Goal: Task Accomplishment & Management: Manage account settings

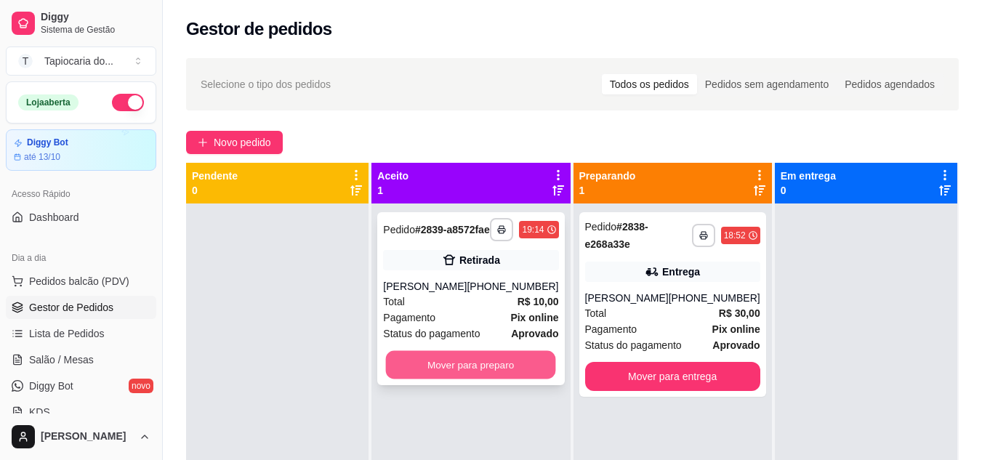
click at [495, 379] on button "Mover para preparo" at bounding box center [471, 365] width 170 height 28
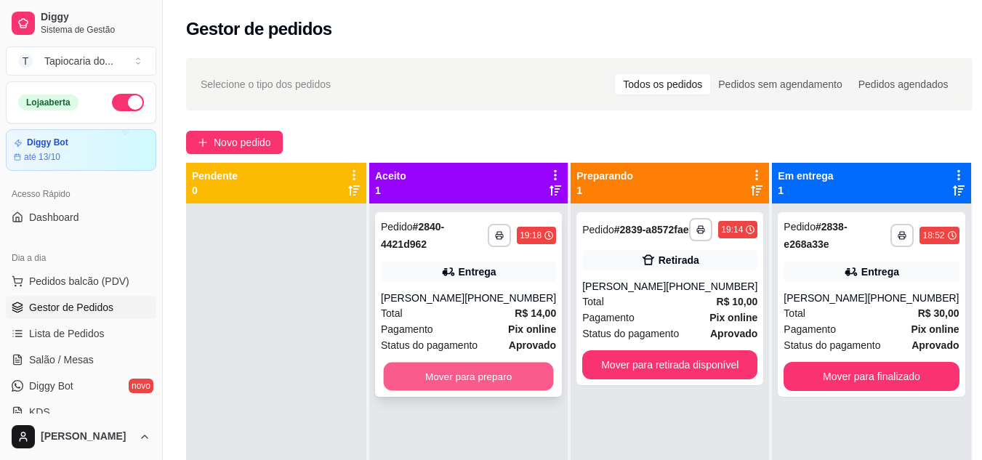
click at [483, 371] on button "Mover para preparo" at bounding box center [469, 377] width 170 height 28
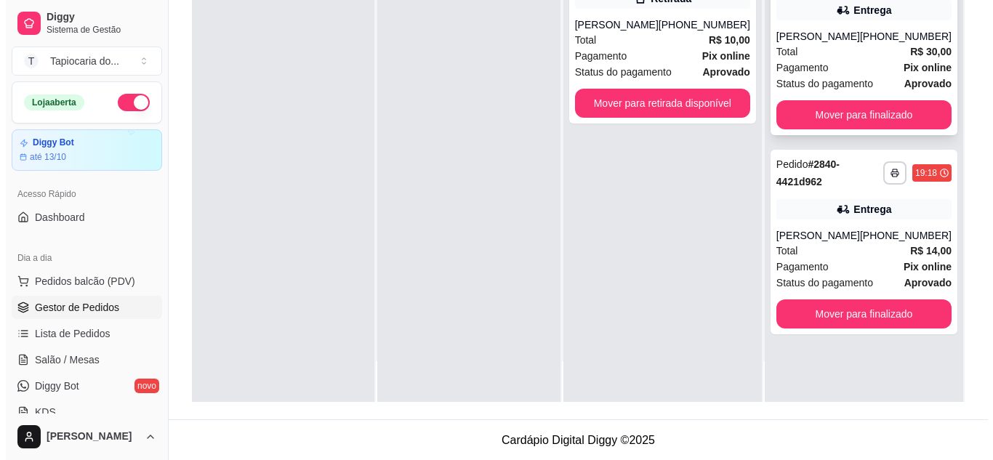
scroll to position [222, 0]
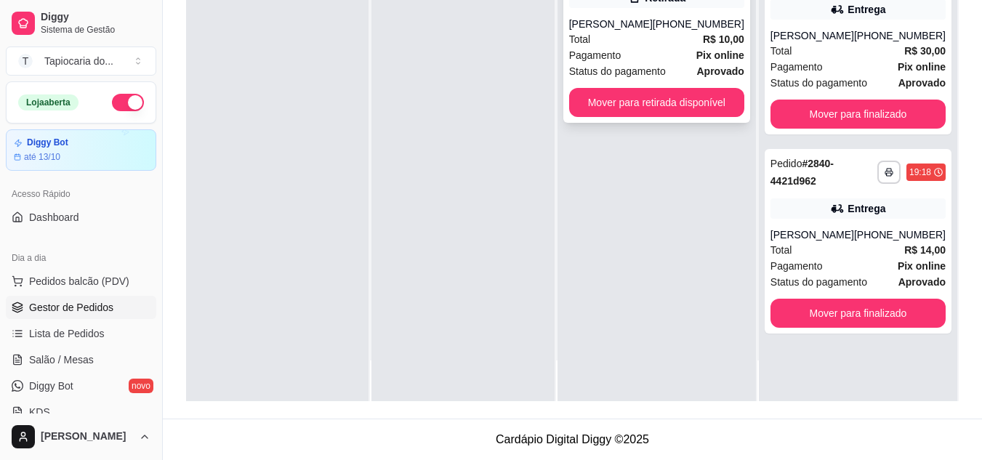
click at [665, 47] on div "Total R$ 10,00" at bounding box center [656, 39] width 175 height 16
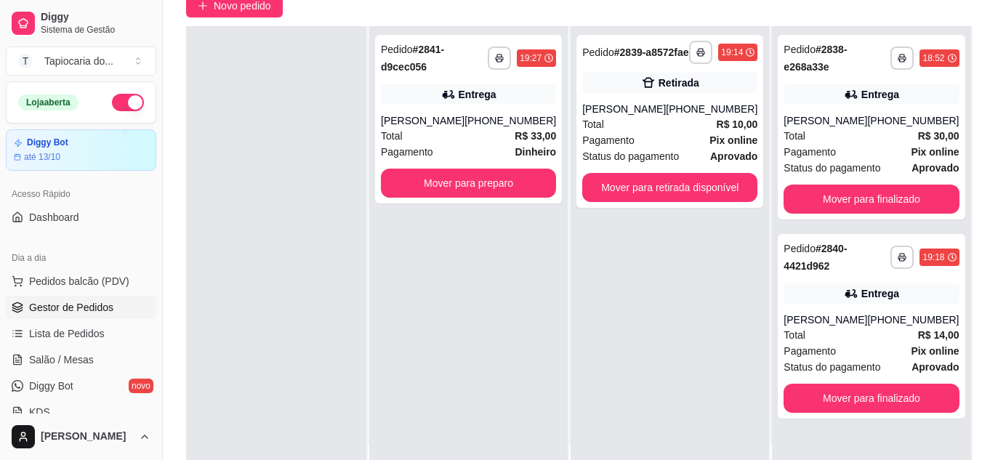
scroll to position [4, 0]
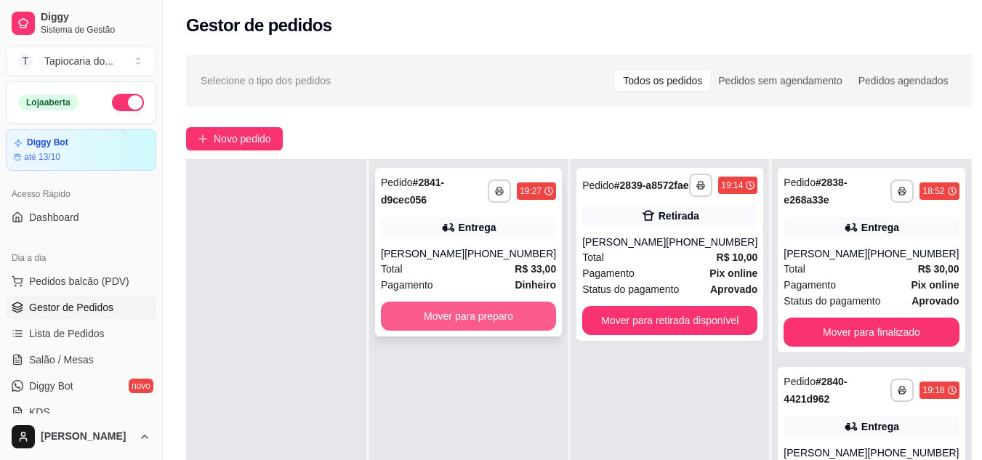
click at [480, 314] on button "Mover para preparo" at bounding box center [468, 316] width 175 height 29
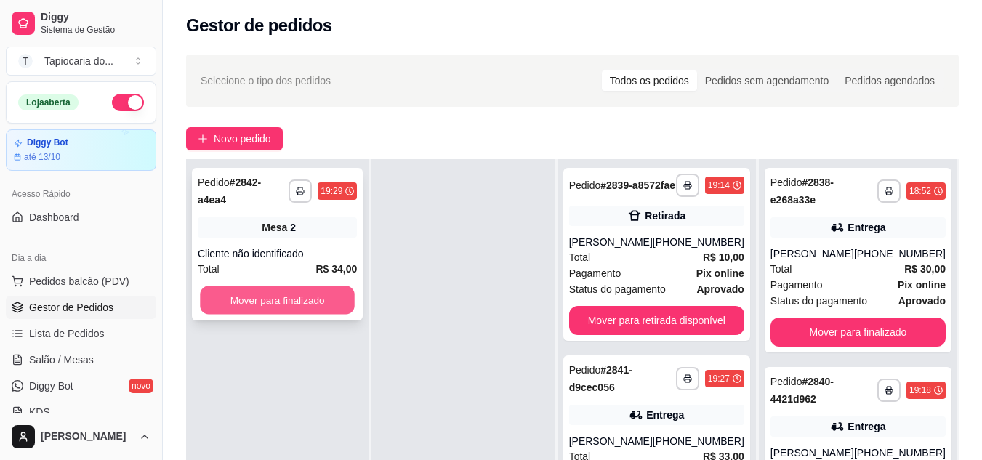
click at [303, 291] on button "Mover para finalizado" at bounding box center [277, 300] width 155 height 28
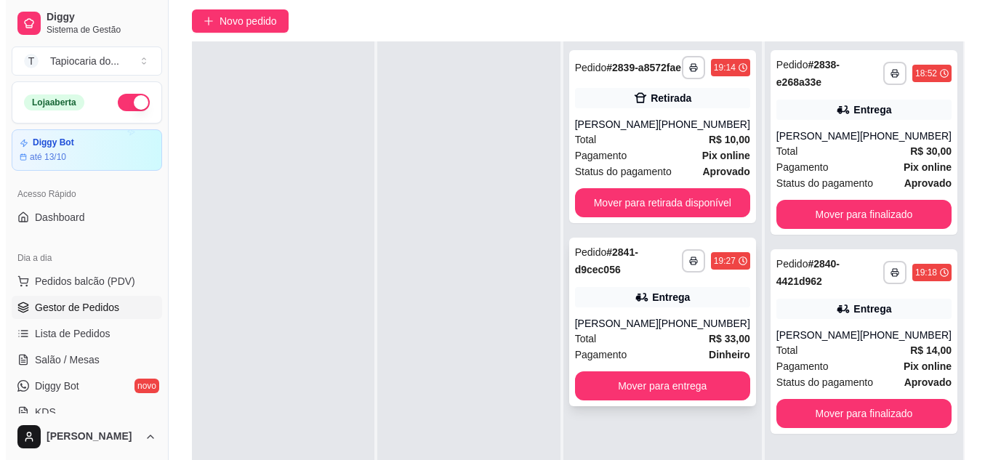
scroll to position [222, 0]
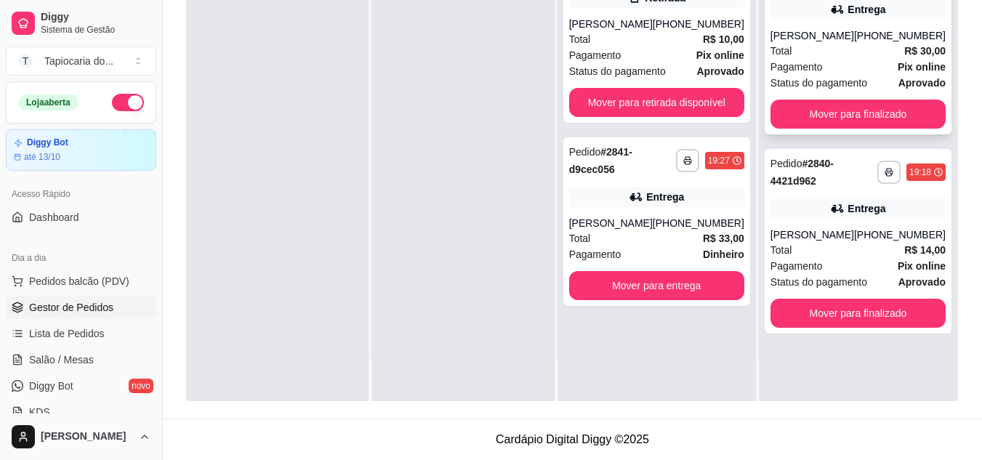
click at [830, 74] on div "Pagamento Pix online" at bounding box center [858, 67] width 175 height 16
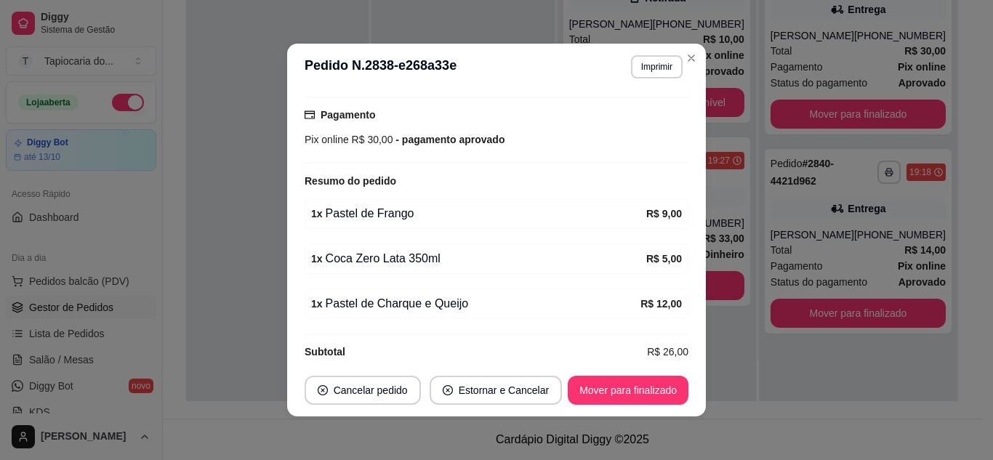
scroll to position [3, 0]
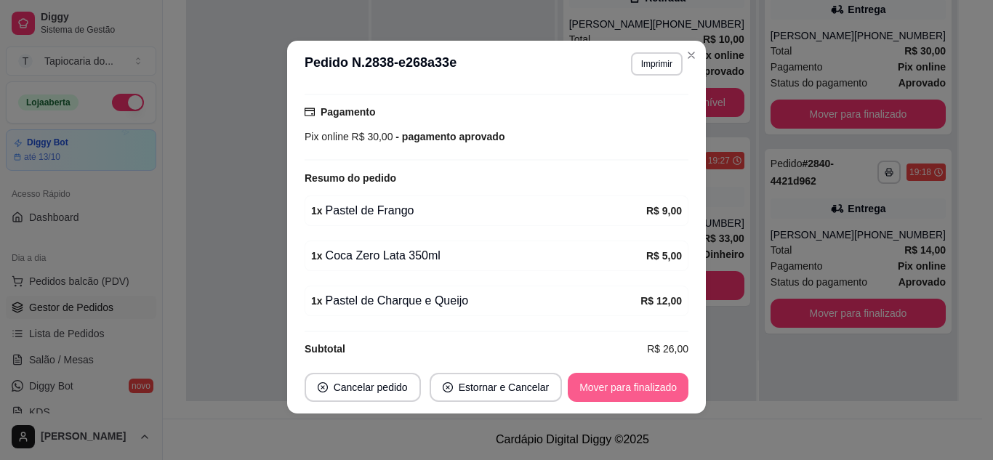
click at [627, 389] on button "Mover para finalizado" at bounding box center [628, 387] width 121 height 29
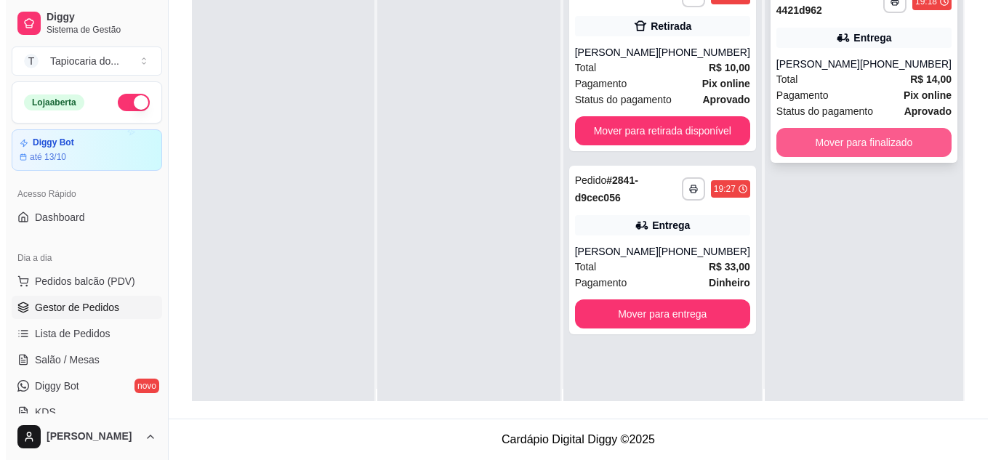
scroll to position [0, 0]
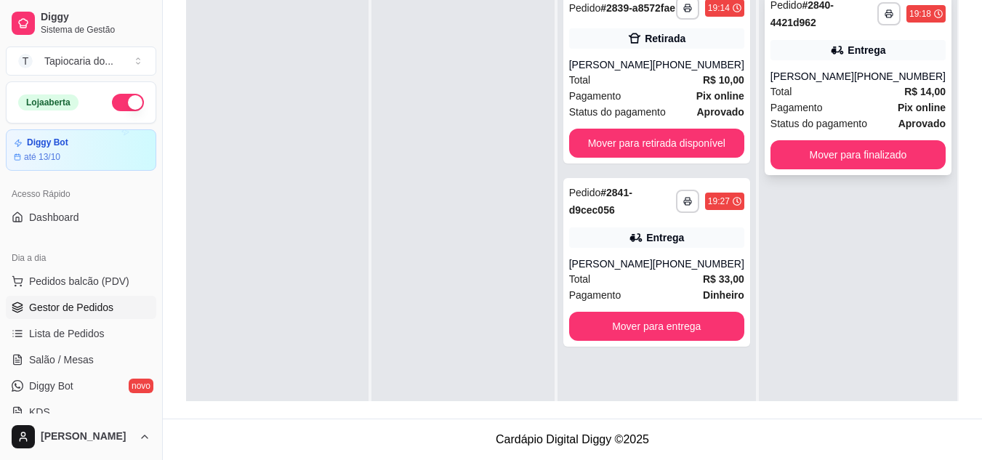
click at [825, 100] on div "Pagamento Pix online" at bounding box center [858, 108] width 175 height 16
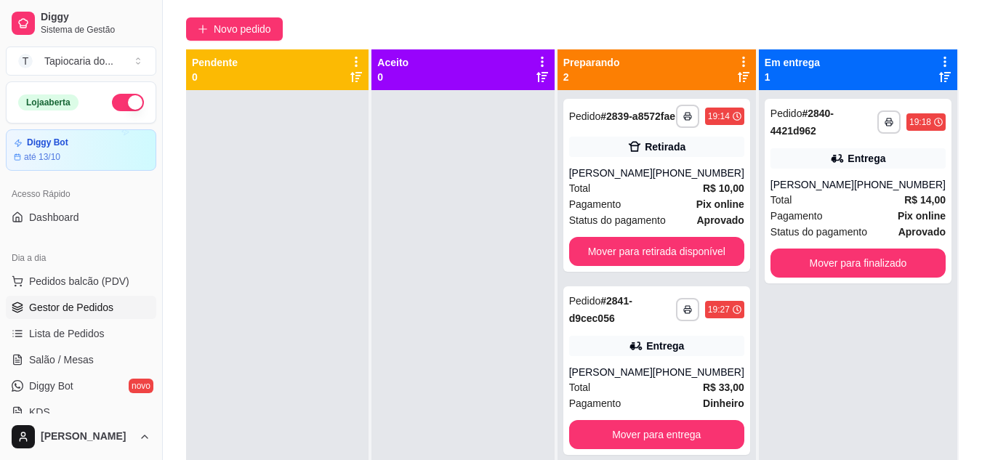
scroll to position [222, 0]
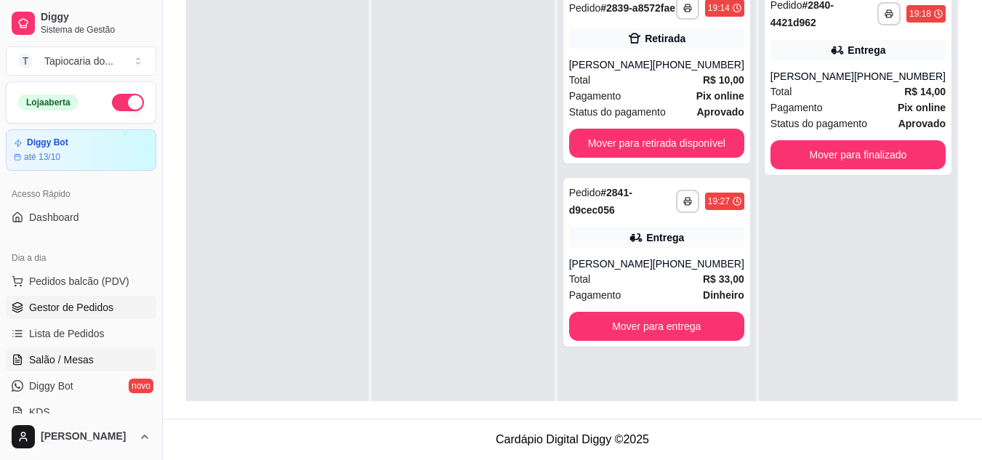
click at [75, 360] on span "Salão / Mesas" at bounding box center [61, 360] width 65 height 15
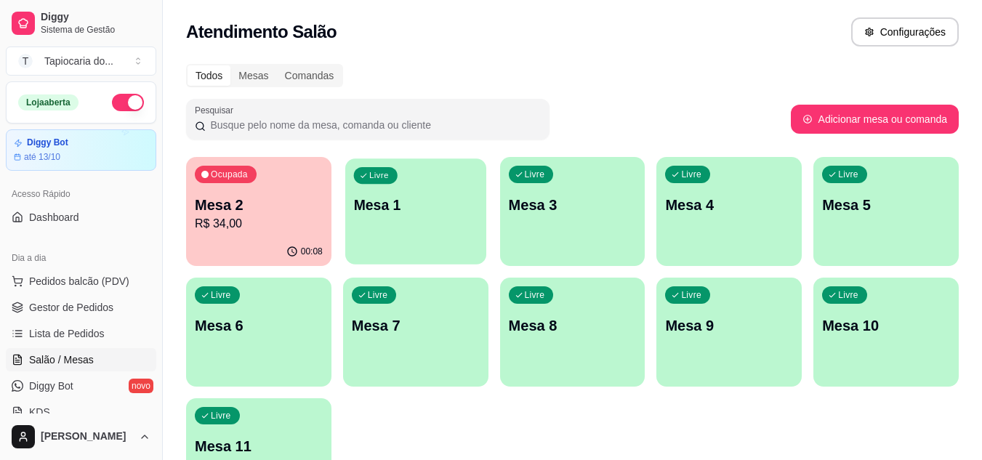
click at [399, 241] on div "Livre Mesa 1" at bounding box center [415, 202] width 141 height 89
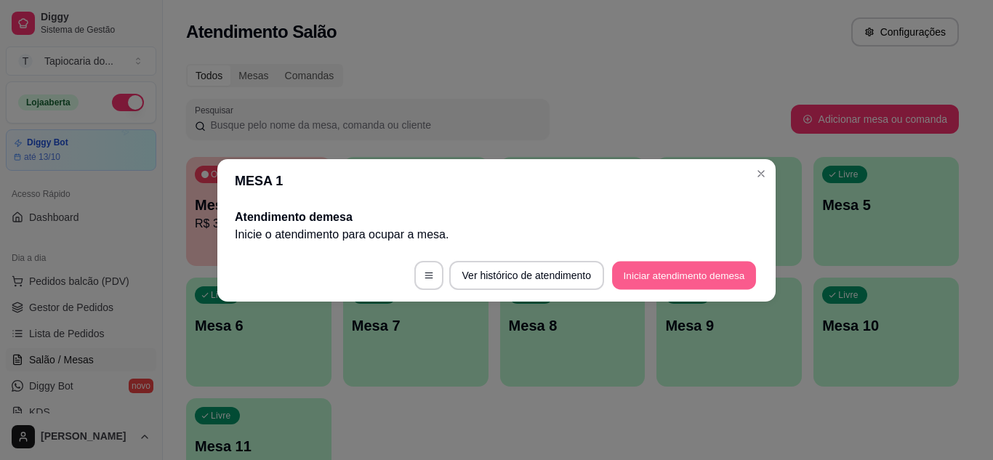
click at [645, 281] on button "Iniciar atendimento de mesa" at bounding box center [684, 275] width 144 height 28
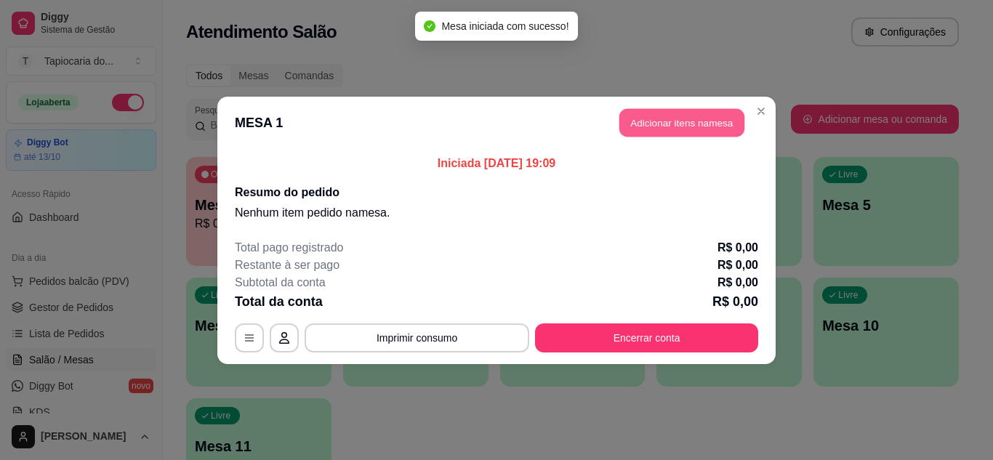
click at [646, 128] on button "Adicionar itens na mesa" at bounding box center [681, 122] width 125 height 28
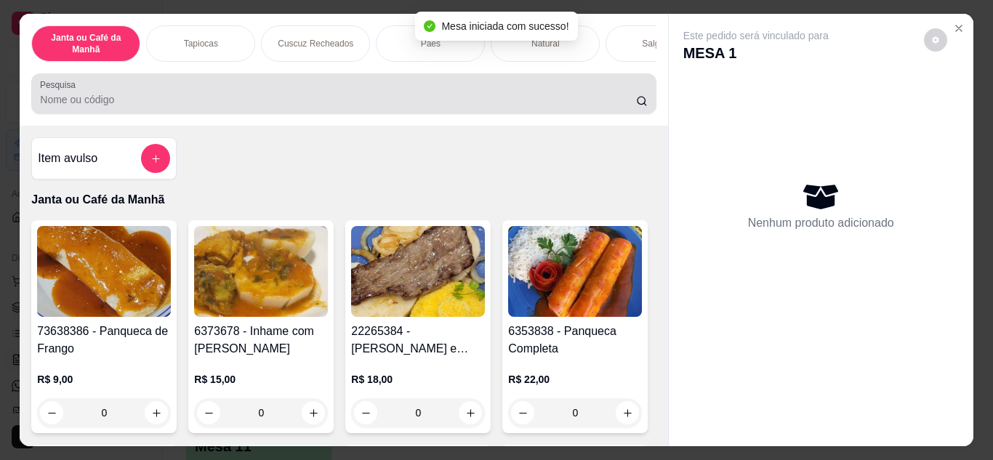
click at [537, 102] on input "Pesquisa" at bounding box center [338, 99] width 596 height 15
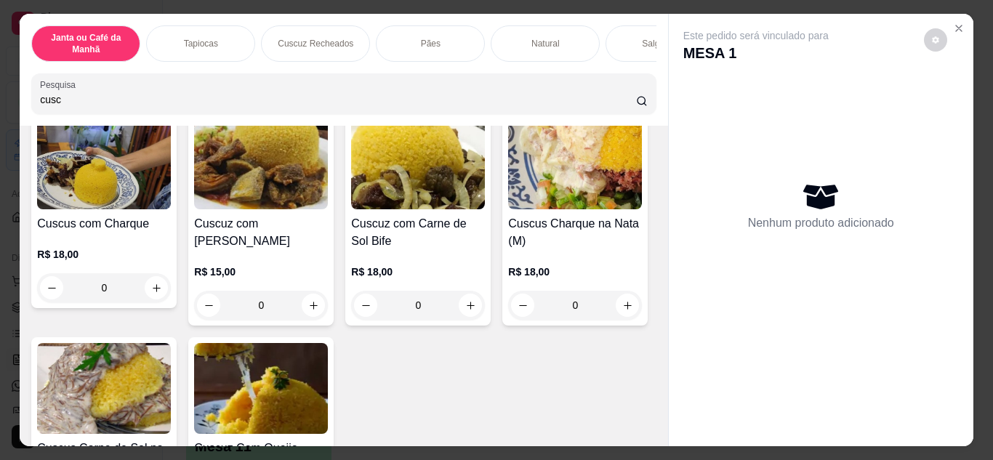
scroll to position [582, 0]
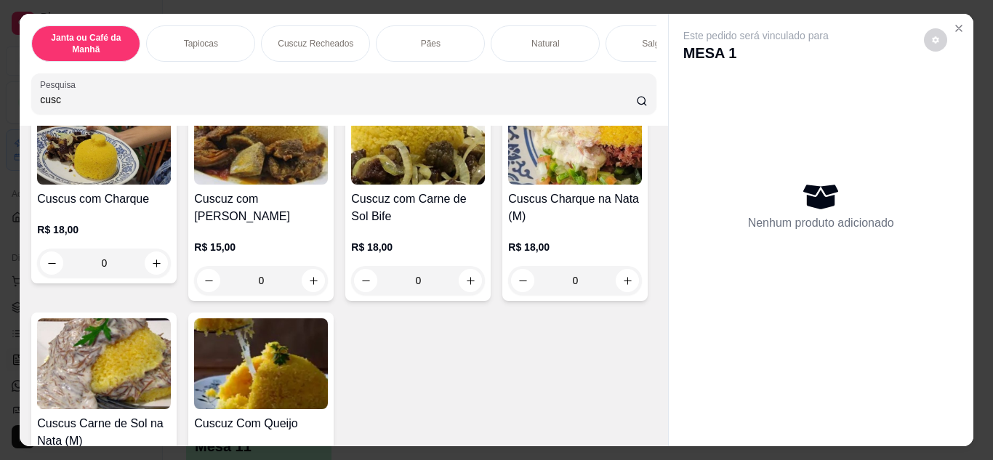
type input "cusc"
click at [622, 62] on icon "increase-product-quantity" at bounding box center [627, 56] width 11 height 11
type input "1"
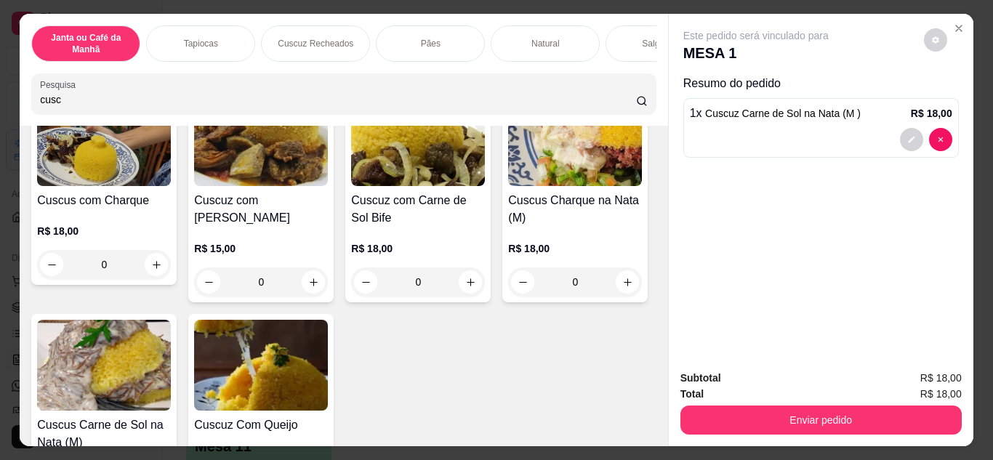
click at [622, 63] on icon "increase-product-quantity" at bounding box center [627, 57] width 11 height 11
type input "2"
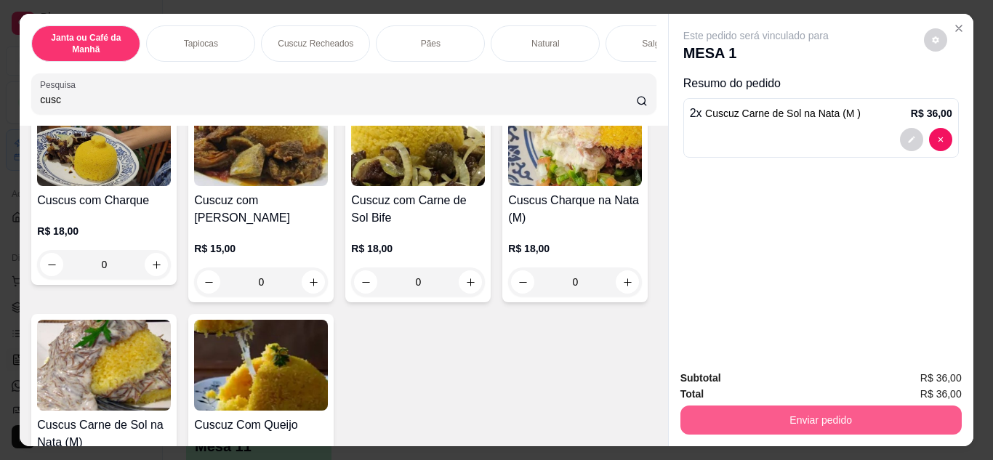
click at [762, 408] on button "Enviar pedido" at bounding box center [820, 420] width 281 height 29
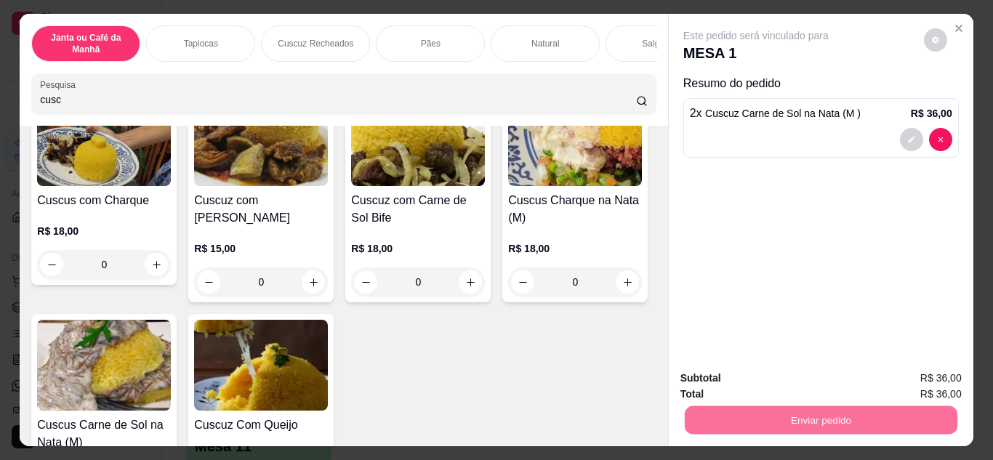
click at [773, 371] on button "Não registrar e enviar pedido" at bounding box center [772, 379] width 151 height 28
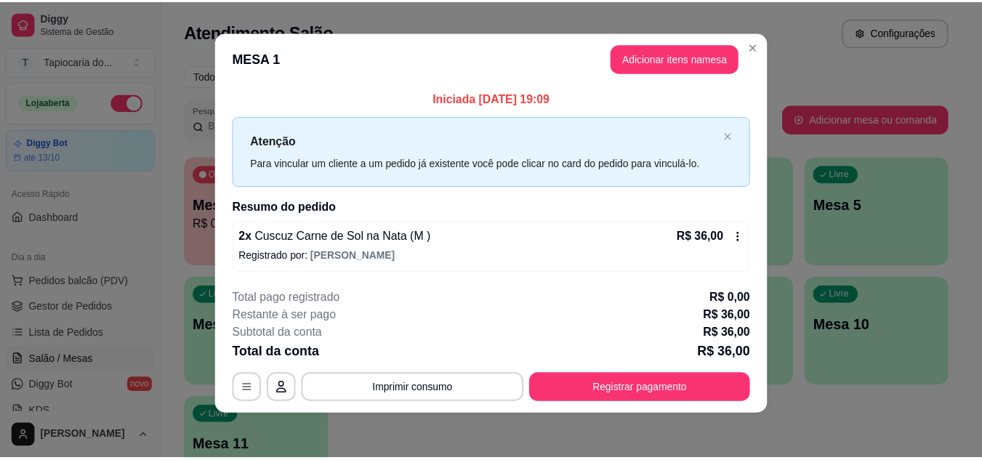
scroll to position [8, 0]
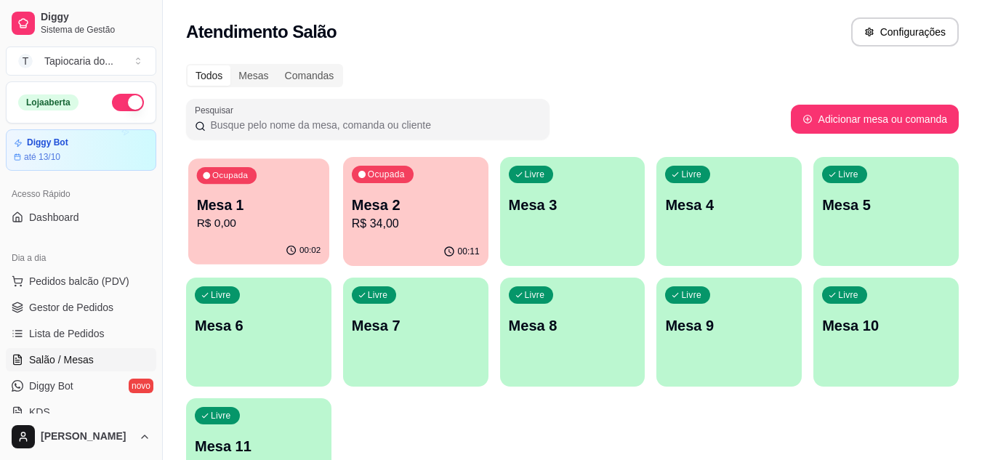
click at [270, 244] on div "00:02" at bounding box center [258, 251] width 141 height 28
click at [76, 305] on span "Gestor de Pedidos" at bounding box center [71, 307] width 84 height 15
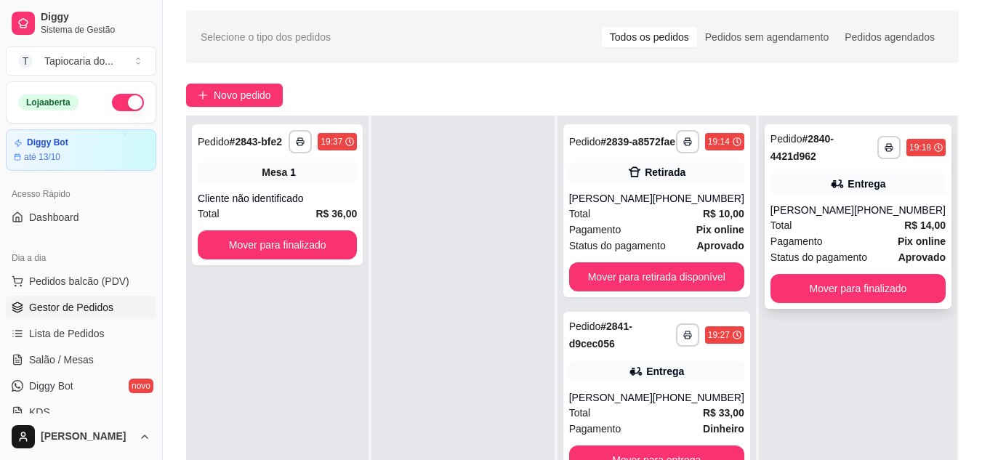
scroll to position [73, 0]
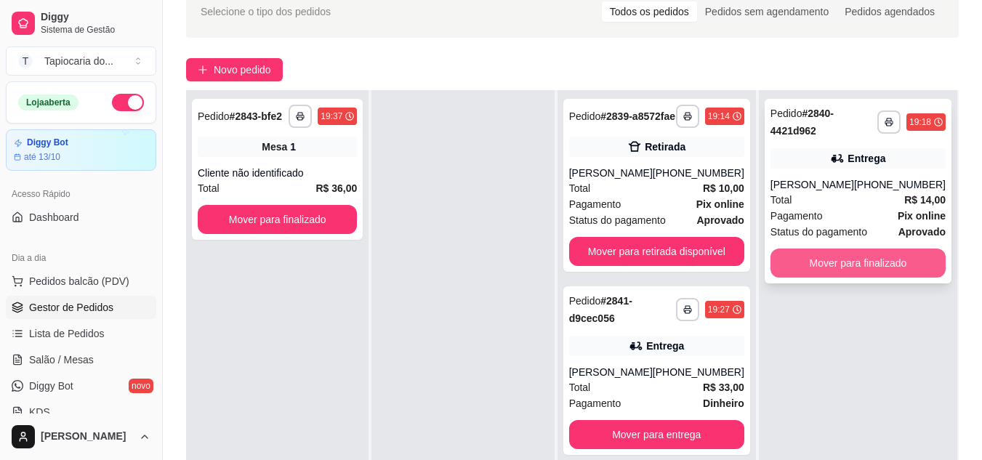
click at [811, 265] on button "Mover para finalizado" at bounding box center [858, 263] width 175 height 29
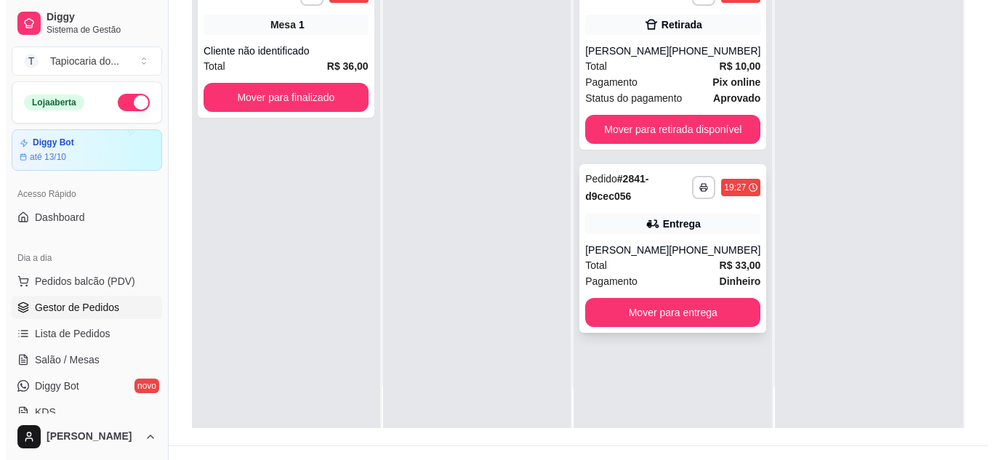
scroll to position [218, 0]
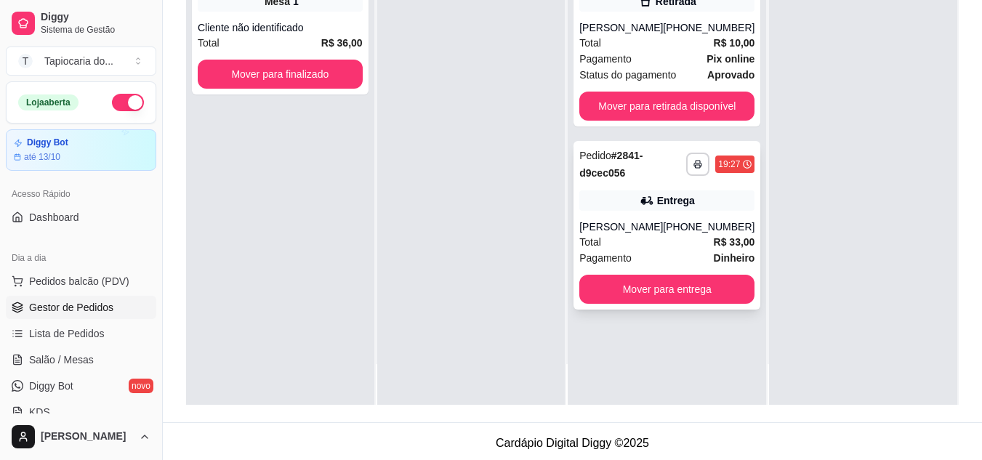
click at [640, 250] on div "Total R$ 33,00" at bounding box center [666, 242] width 175 height 16
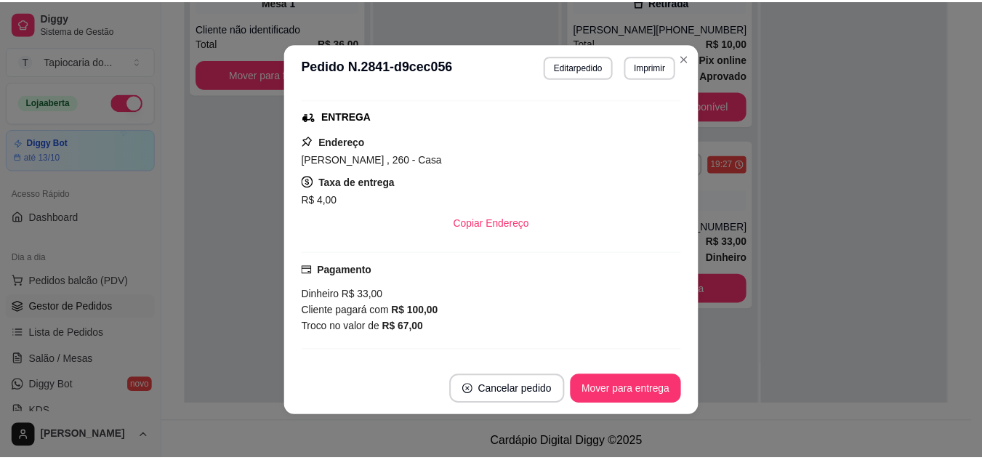
scroll to position [379, 0]
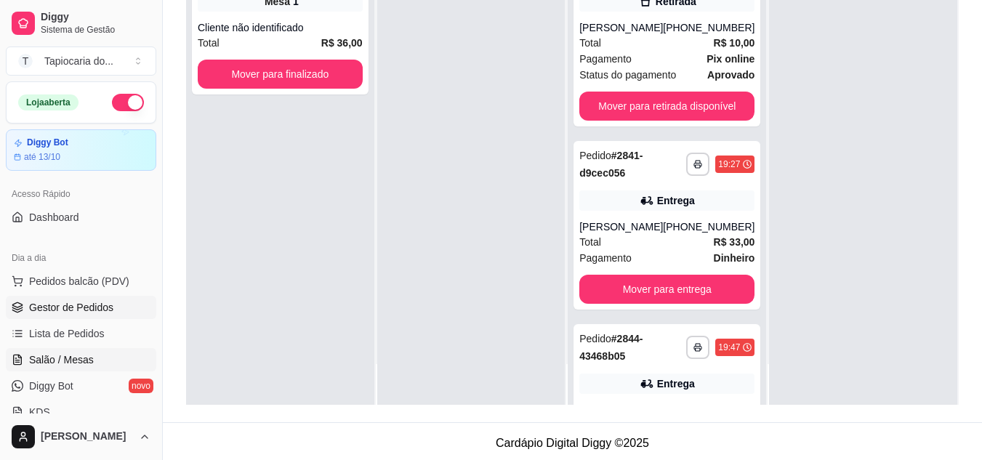
click at [60, 359] on span "Salão / Mesas" at bounding box center [61, 360] width 65 height 15
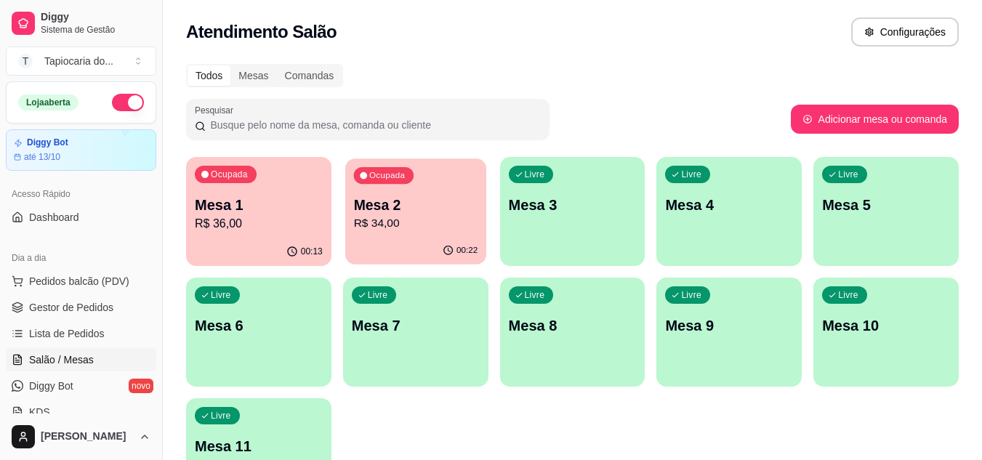
click at [407, 221] on p "R$ 34,00" at bounding box center [415, 223] width 124 height 17
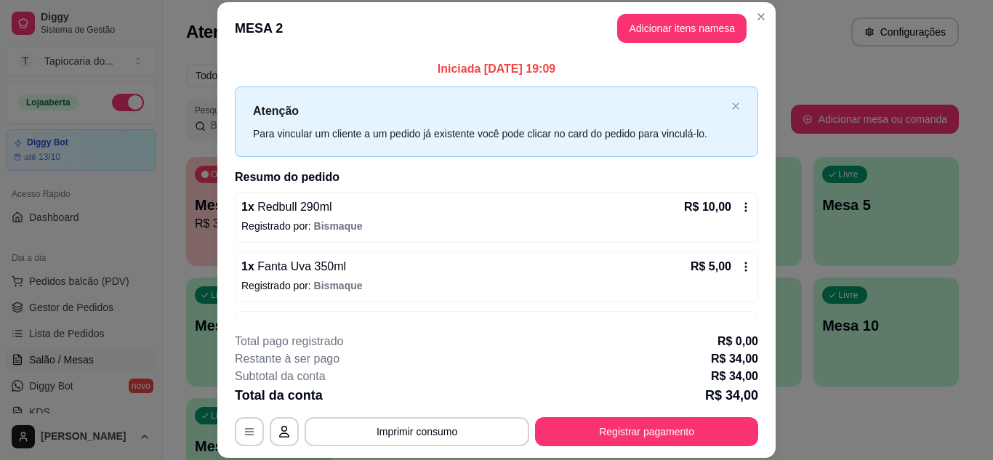
click at [640, 13] on header "MESA 2 Adicionar itens na mesa" at bounding box center [496, 28] width 558 height 52
click at [627, 28] on button "Adicionar itens na mesa" at bounding box center [681, 28] width 129 height 29
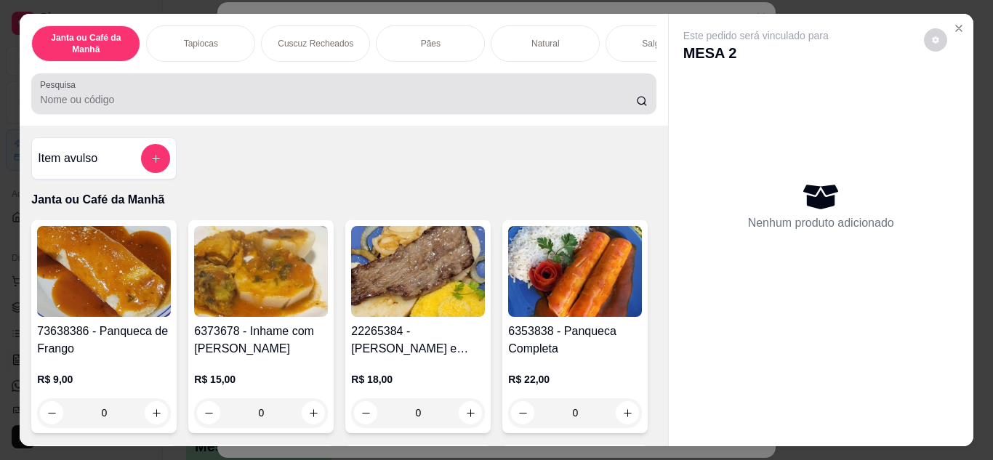
click at [505, 101] on input "Pesquisa" at bounding box center [338, 99] width 596 height 15
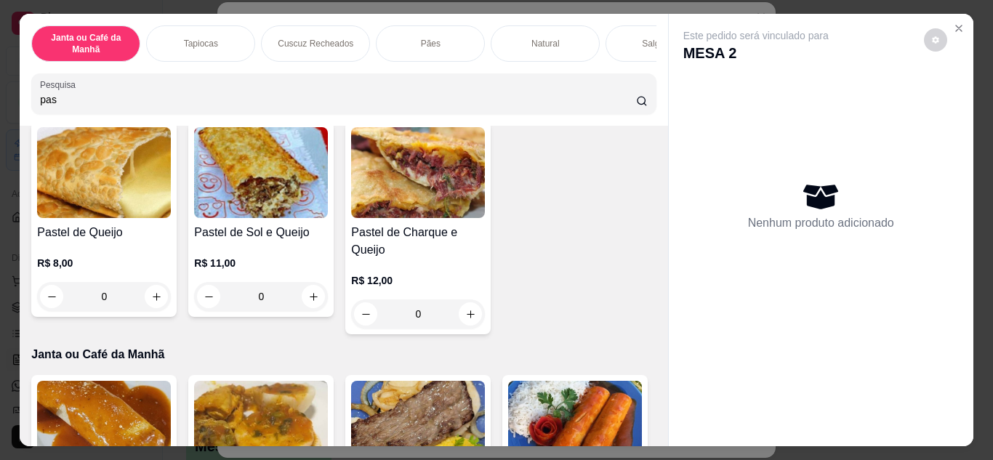
scroll to position [291, 0]
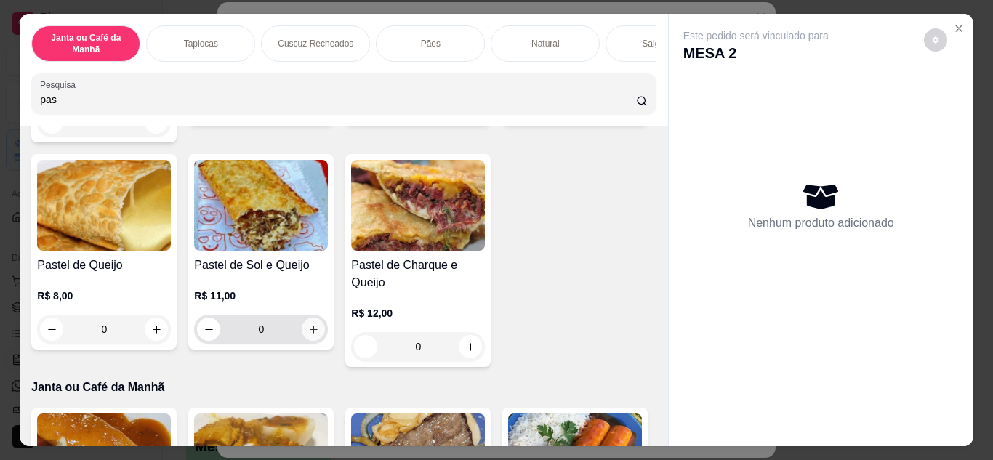
type input "pas"
click at [318, 334] on icon "increase-product-quantity" at bounding box center [314, 330] width 8 height 8
type input "1"
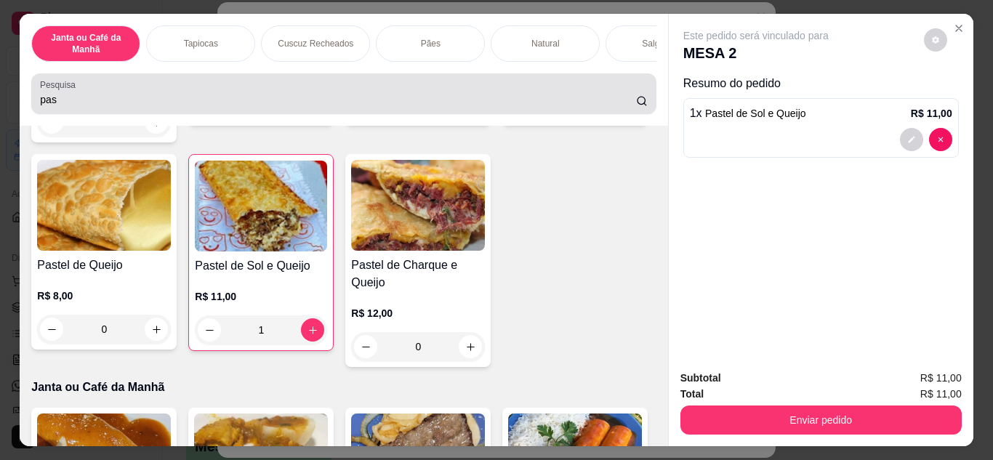
click at [488, 107] on input "pas" at bounding box center [338, 99] width 596 height 15
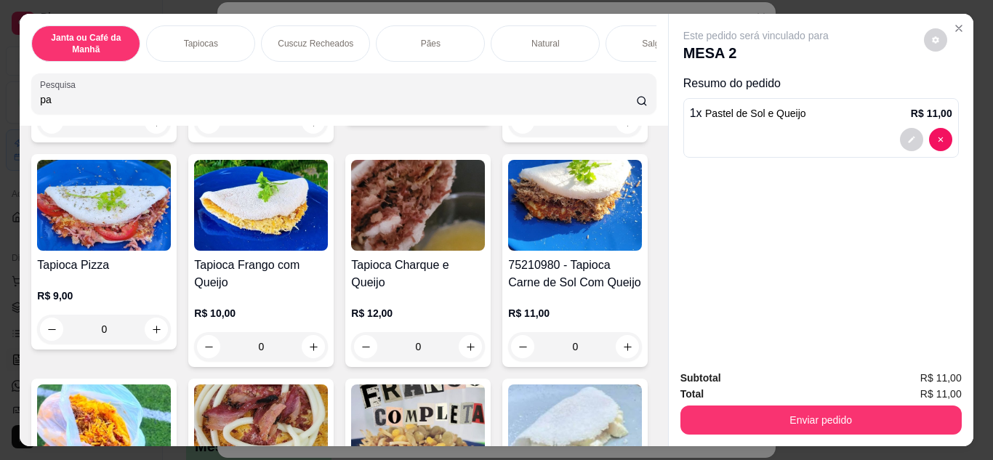
type input "p"
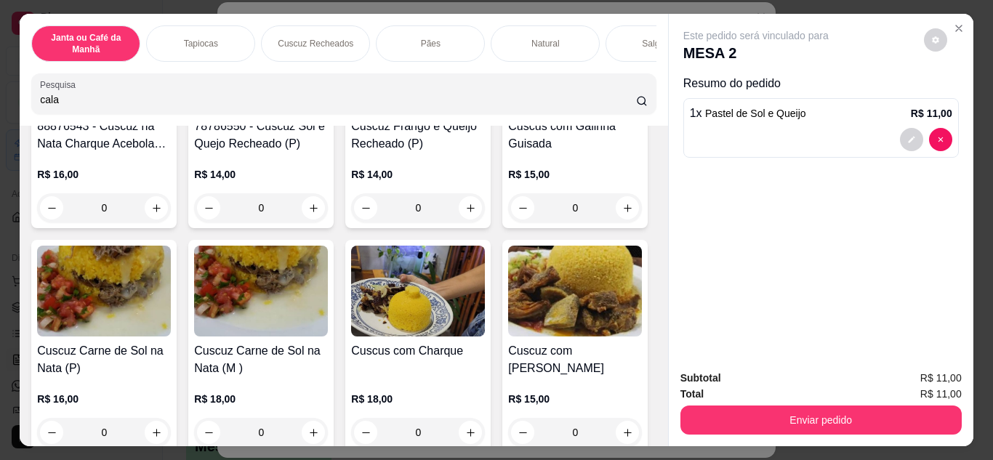
scroll to position [2557, 0]
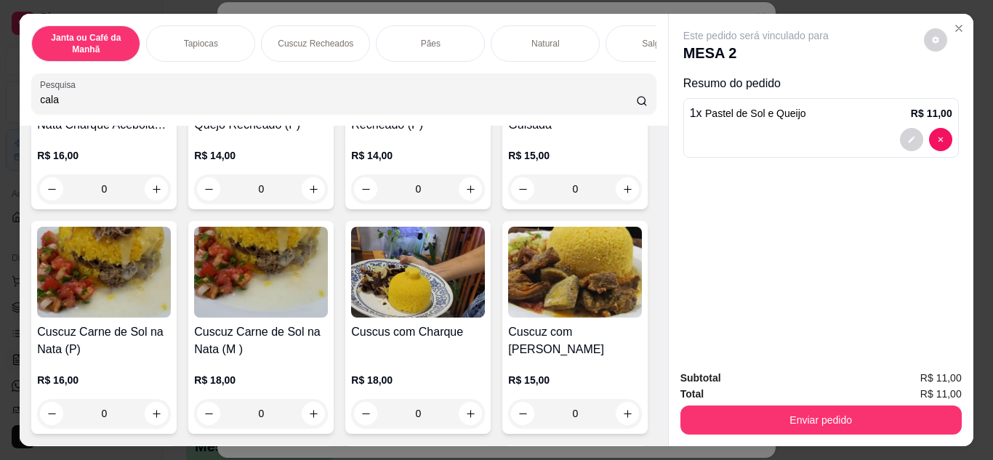
type input "cala"
type input "1"
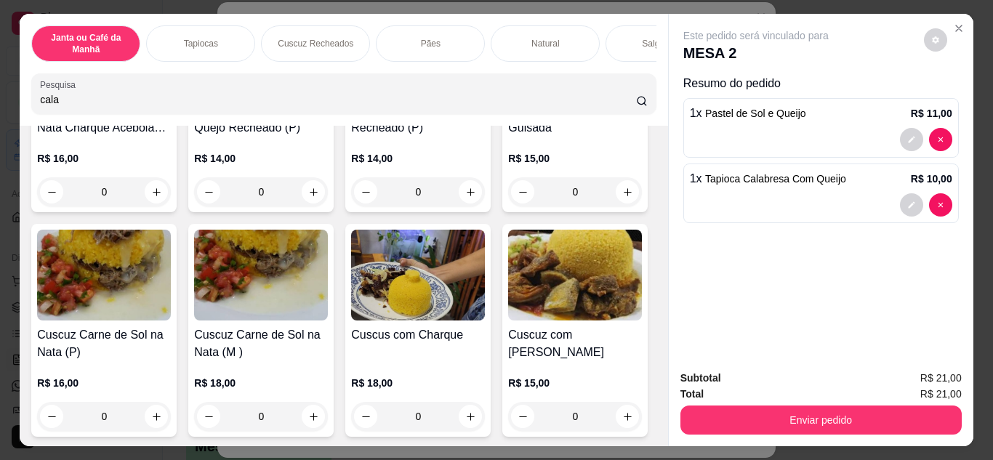
scroll to position [2559, 0]
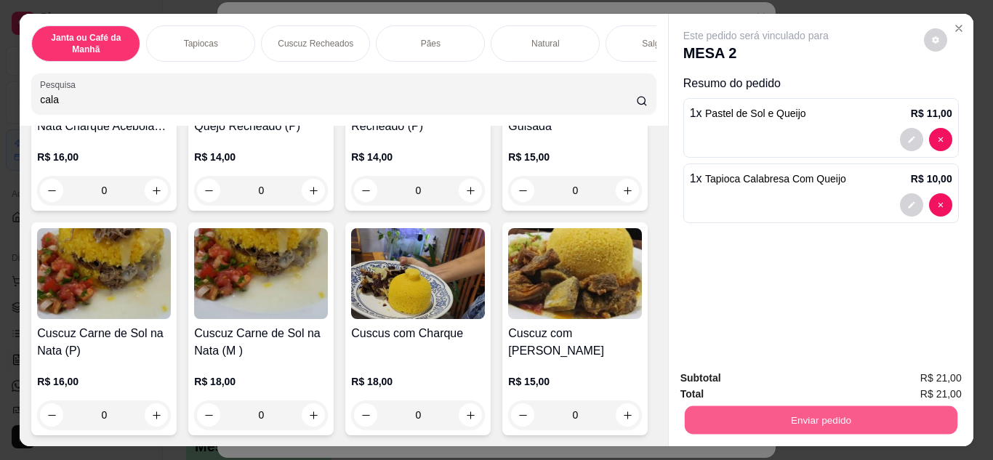
click at [727, 413] on button "Enviar pedido" at bounding box center [820, 420] width 273 height 28
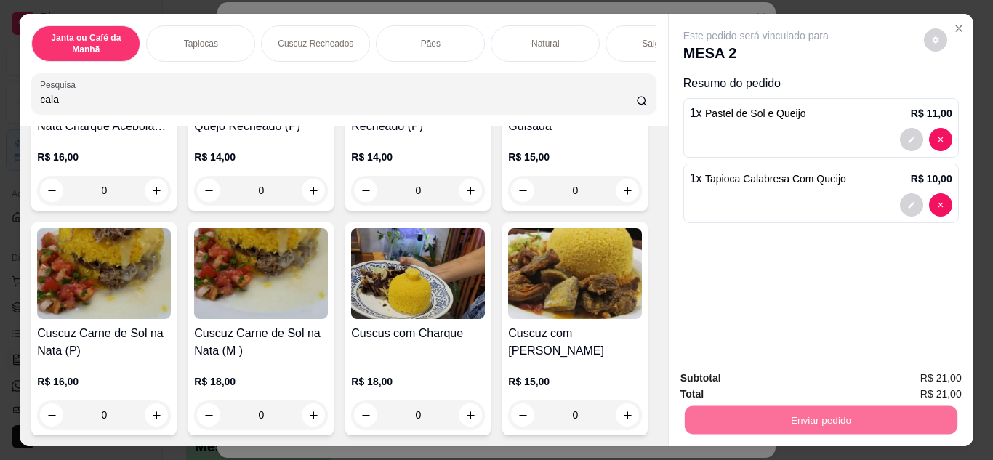
click at [728, 379] on button "Não registrar e enviar pedido" at bounding box center [772, 379] width 147 height 27
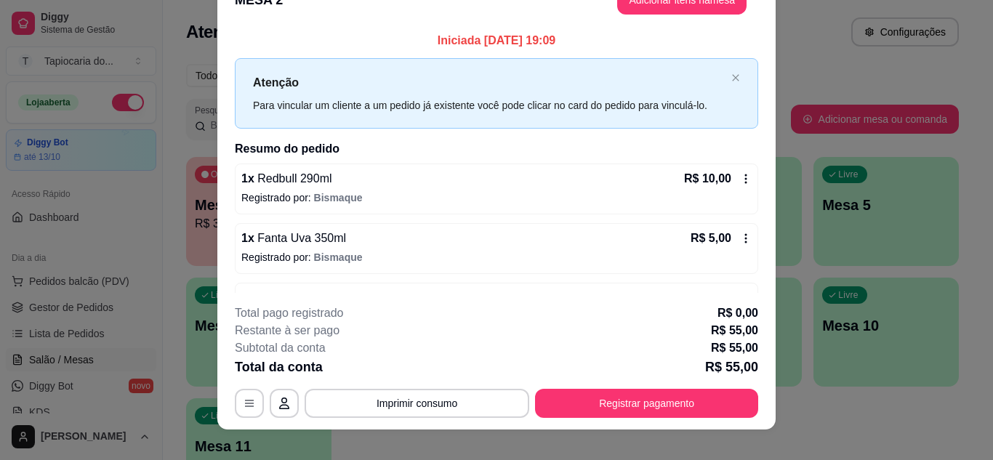
scroll to position [44, 0]
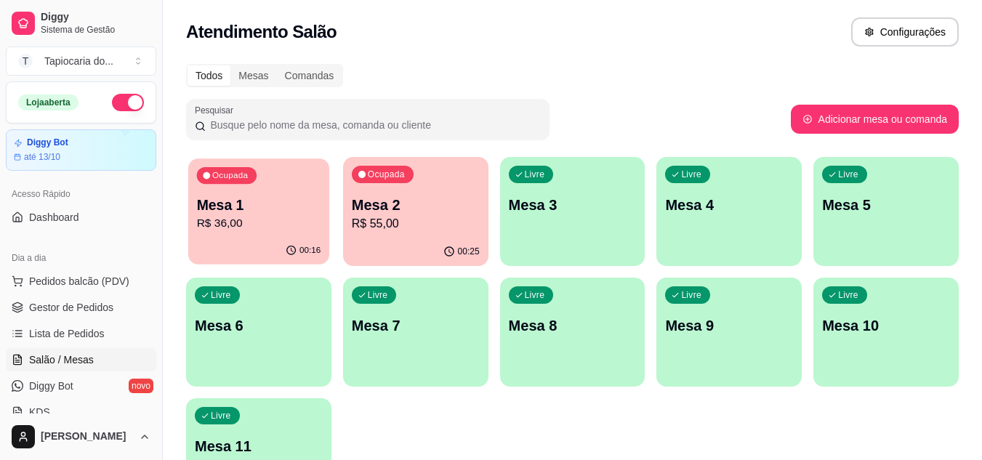
click at [260, 211] on p "Mesa 1" at bounding box center [259, 206] width 124 height 20
click at [435, 215] on p "R$ 55,00" at bounding box center [416, 223] width 128 height 17
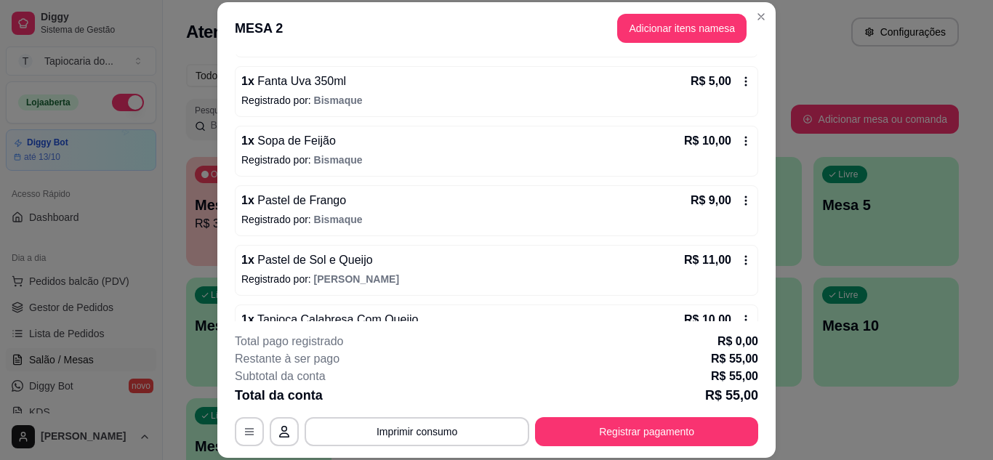
scroll to position [225, 0]
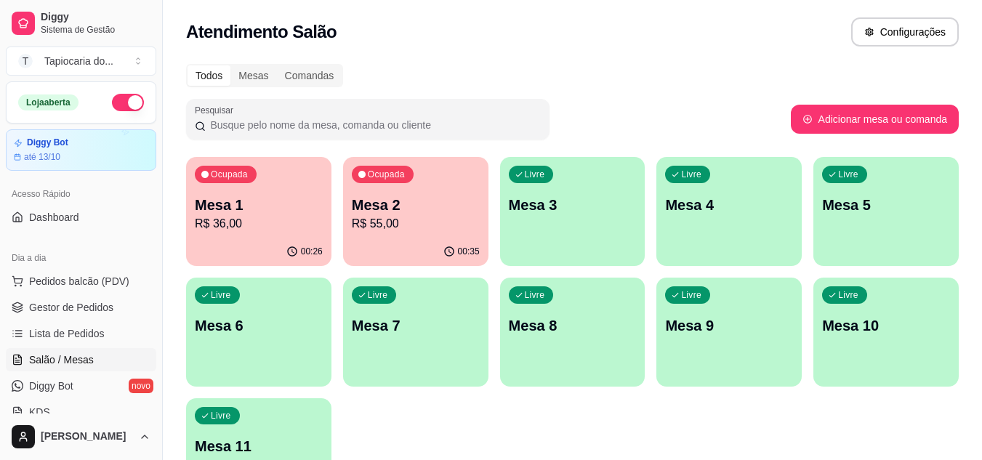
click at [390, 239] on div "00:35" at bounding box center [415, 252] width 145 height 28
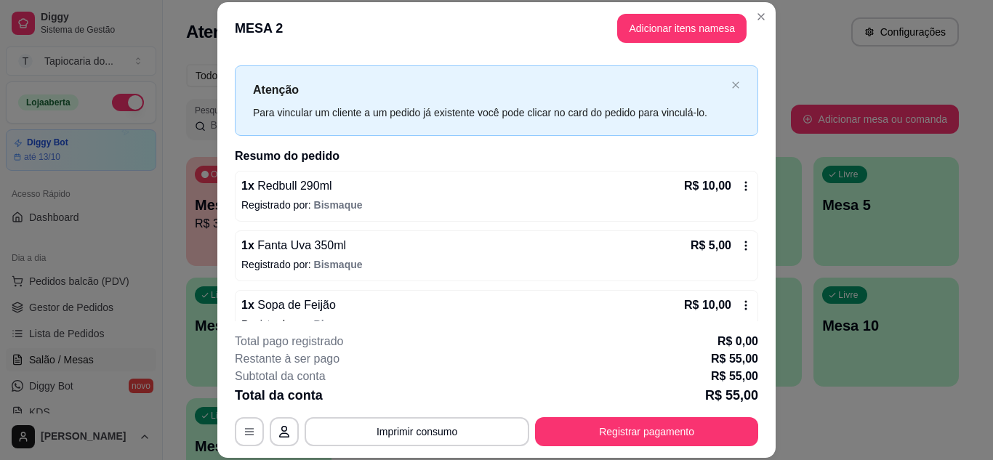
scroll to position [0, 0]
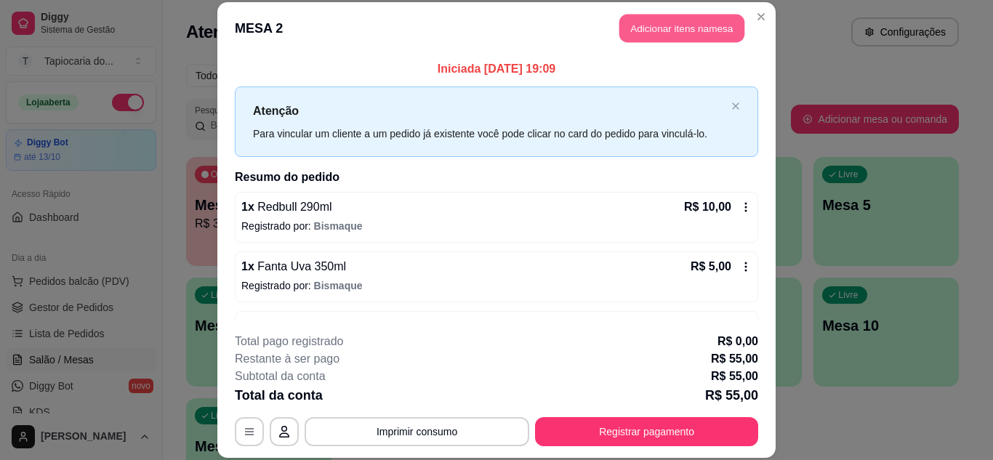
click at [628, 23] on button "Adicionar itens na mesa" at bounding box center [681, 29] width 125 height 28
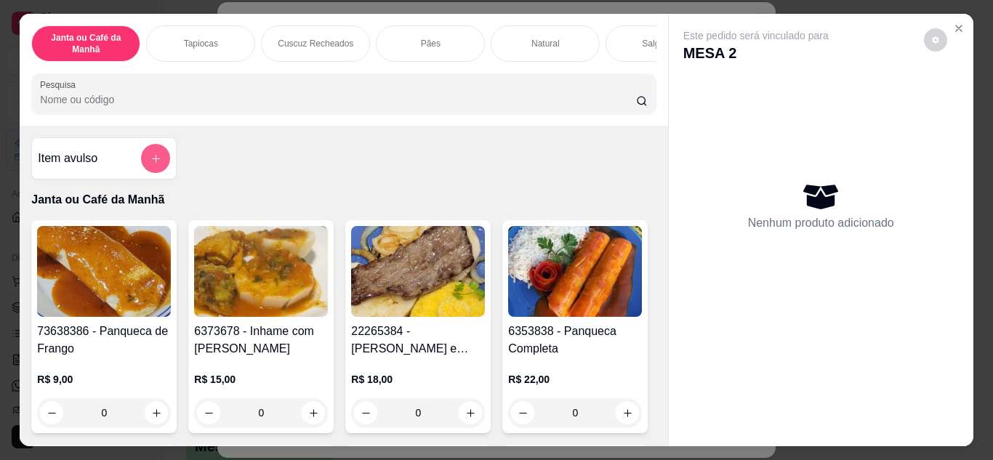
click at [157, 158] on button "add-separate-item" at bounding box center [155, 158] width 29 height 29
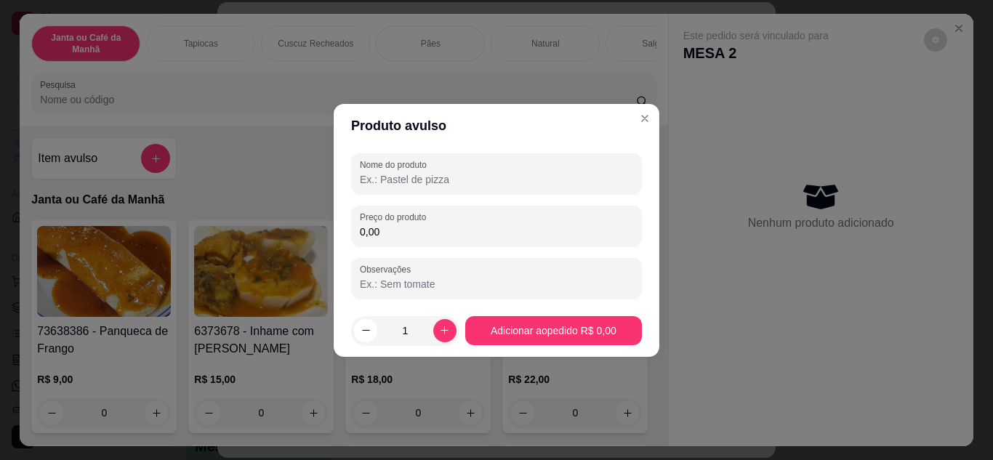
click at [496, 178] on input "Nome do produto" at bounding box center [496, 179] width 273 height 15
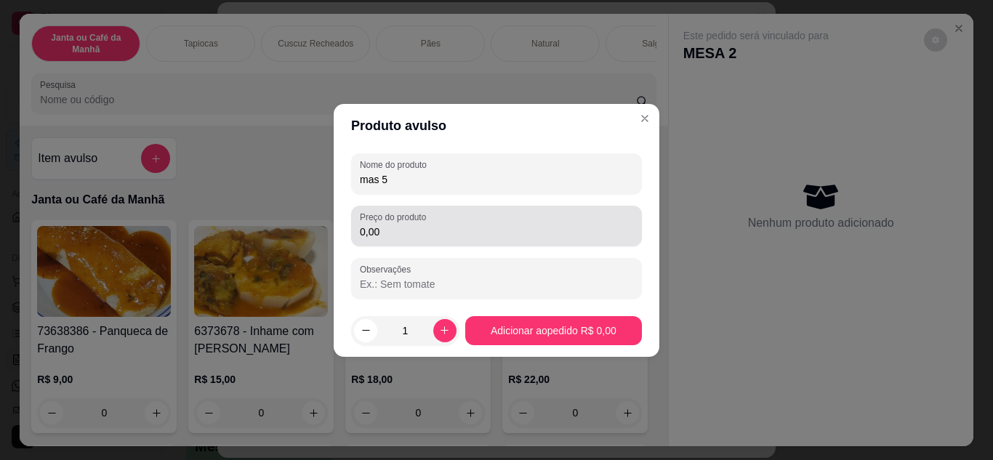
type input "mas 5"
click at [468, 241] on div "Preço do produto 0,00" at bounding box center [496, 226] width 291 height 41
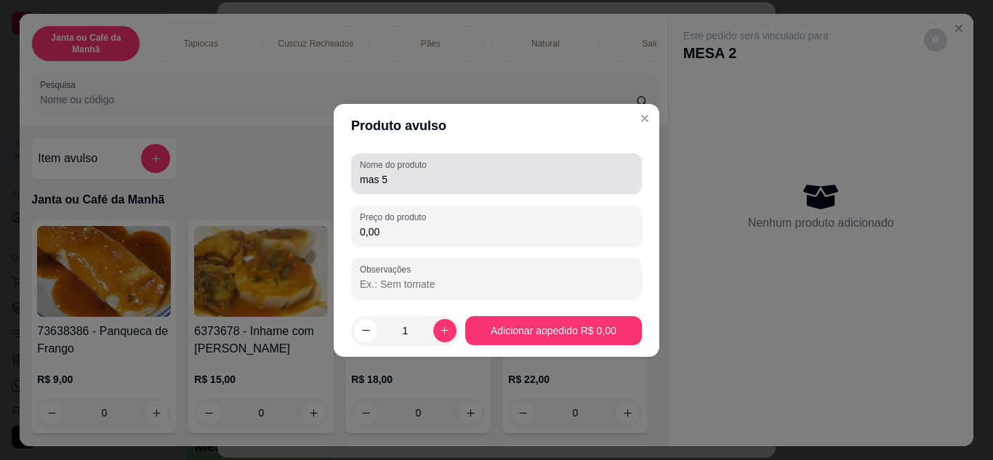
click at [438, 185] on input "mas 5" at bounding box center [496, 179] width 273 height 15
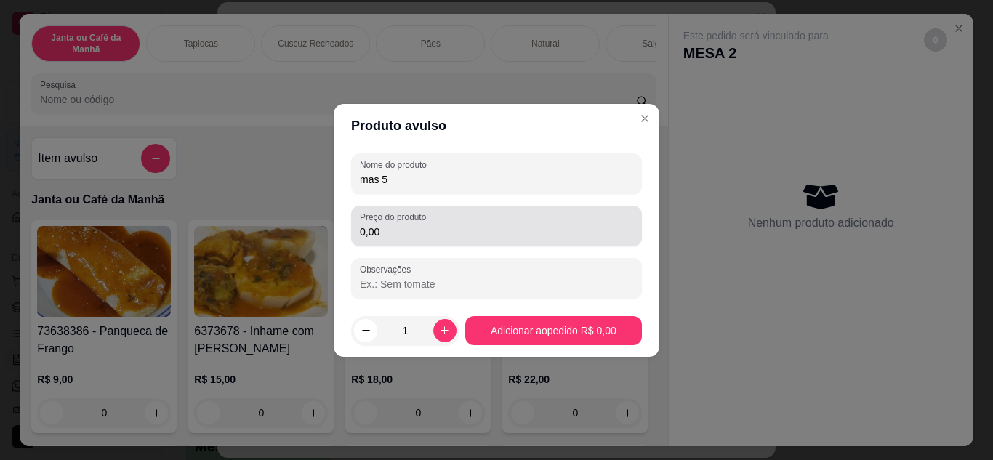
click at [395, 240] on div "0,00" at bounding box center [496, 226] width 273 height 29
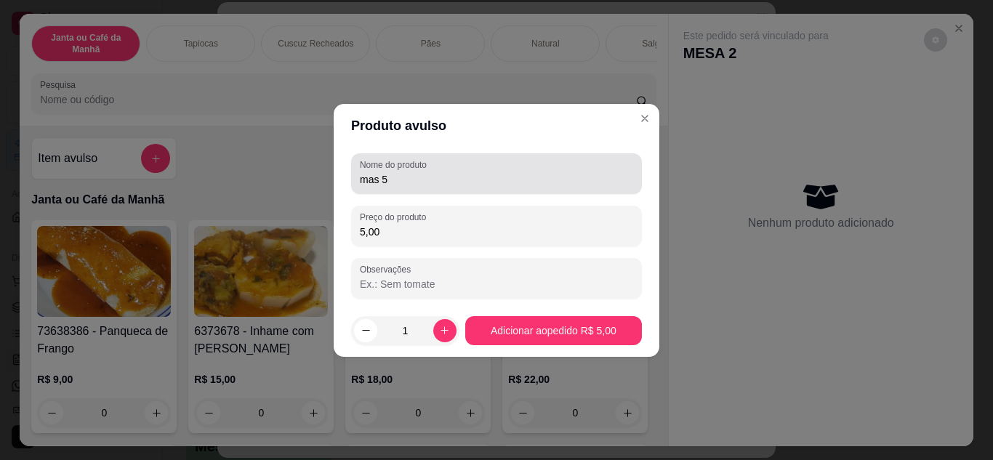
type input "5,00"
click at [409, 189] on div "Nome do produto mas 5" at bounding box center [496, 173] width 291 height 41
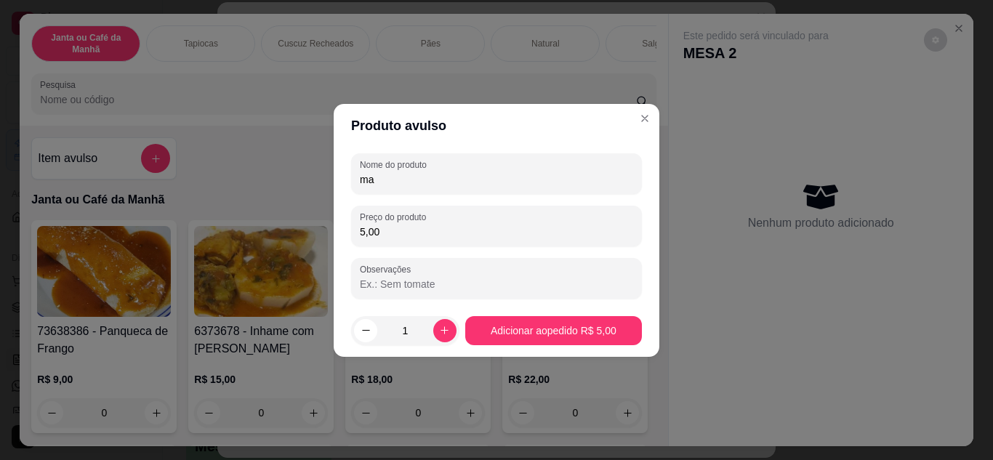
type input "m"
type input "emprestimo"
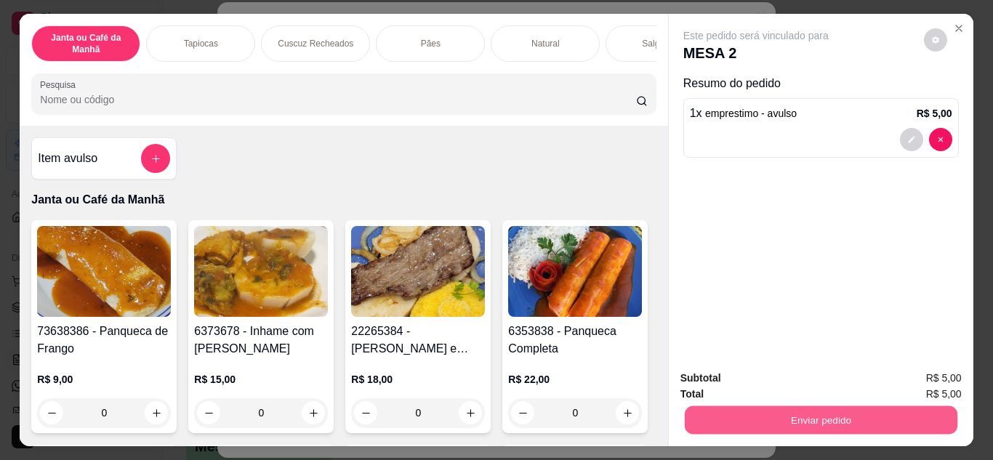
click at [933, 414] on button "Enviar pedido" at bounding box center [820, 420] width 273 height 28
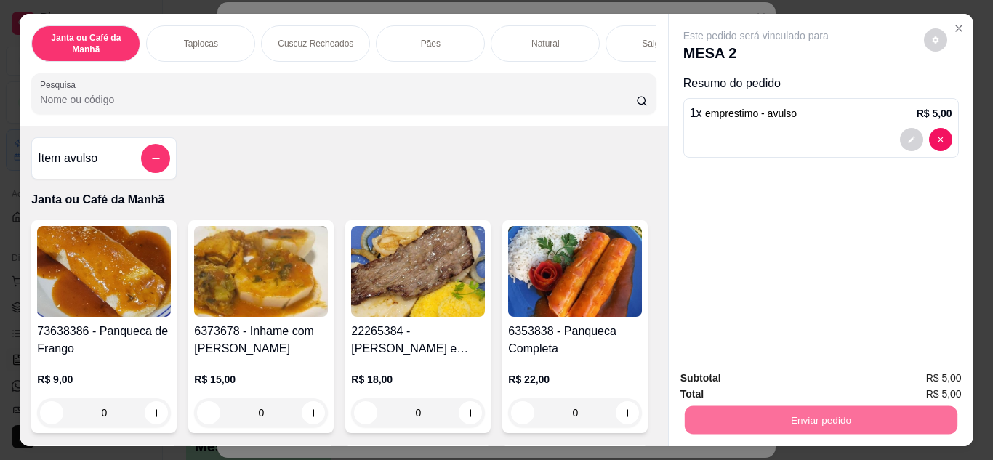
click at [808, 376] on button "Não registrar e enviar pedido" at bounding box center [772, 379] width 147 height 27
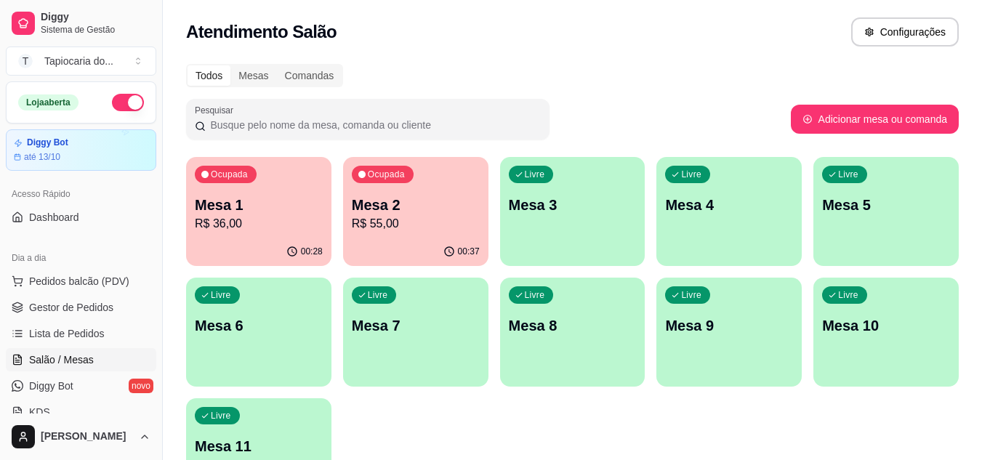
click at [388, 213] on p "Mesa 2" at bounding box center [416, 205] width 128 height 20
click at [280, 233] on div "Ocupada Mesa 1 R$ 36,00" at bounding box center [258, 197] width 145 height 81
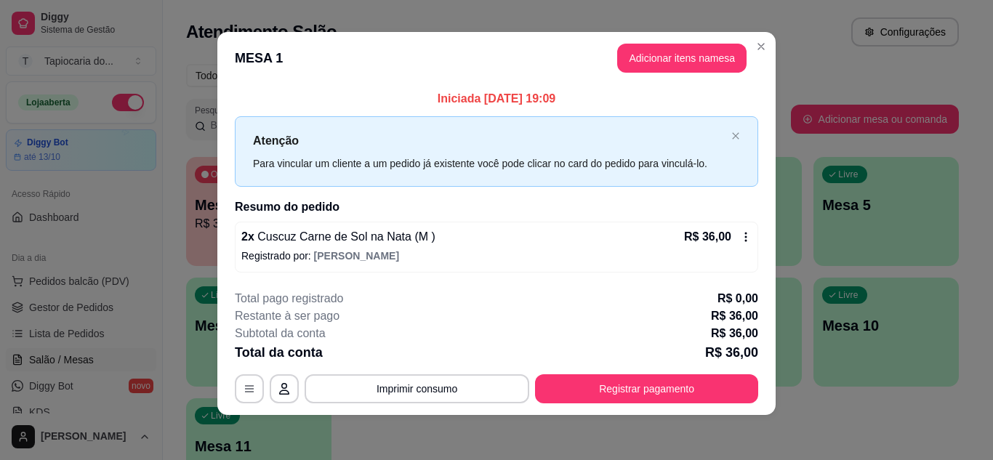
scroll to position [8, 0]
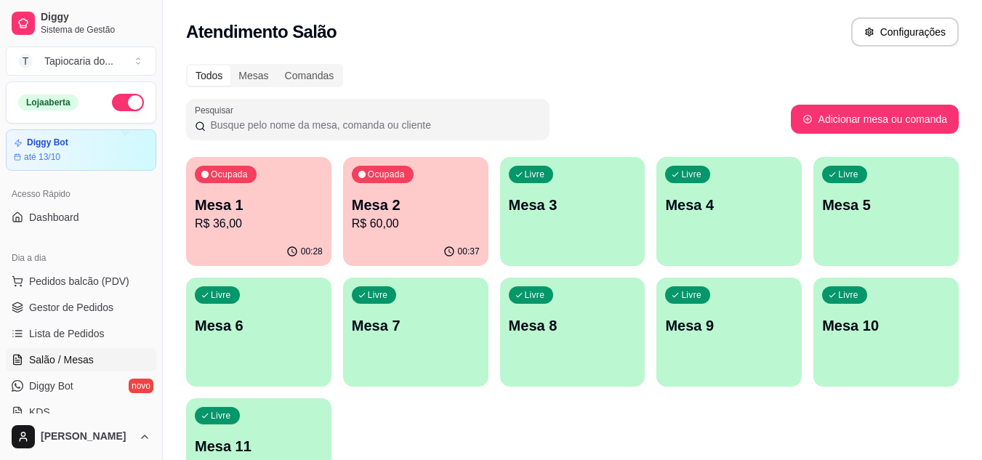
click at [230, 234] on div "Ocupada Mesa 1 R$ 36,00" at bounding box center [258, 197] width 145 height 81
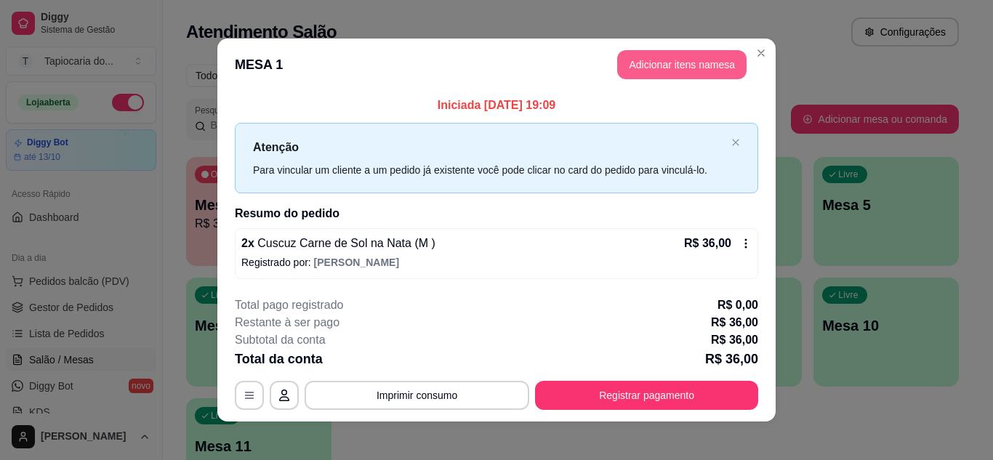
click at [653, 66] on button "Adicionar itens na mesa" at bounding box center [681, 64] width 129 height 29
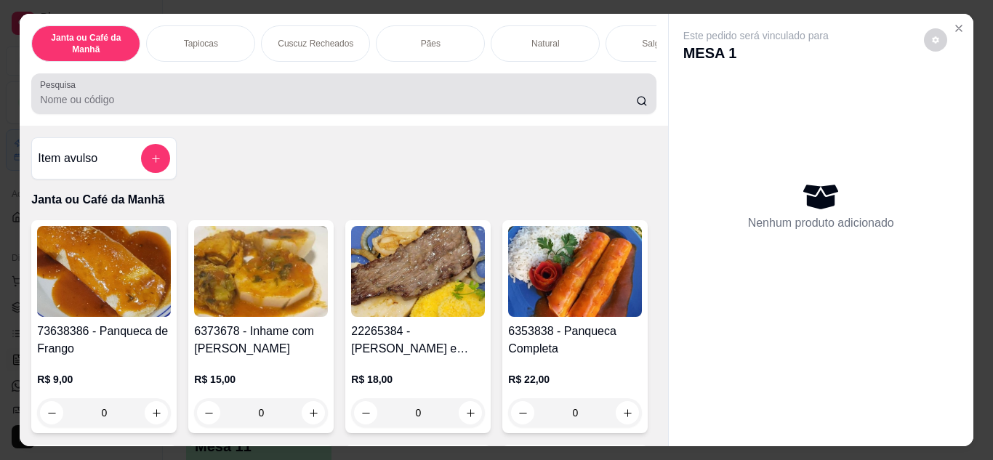
click at [451, 95] on div at bounding box center [343, 93] width 607 height 29
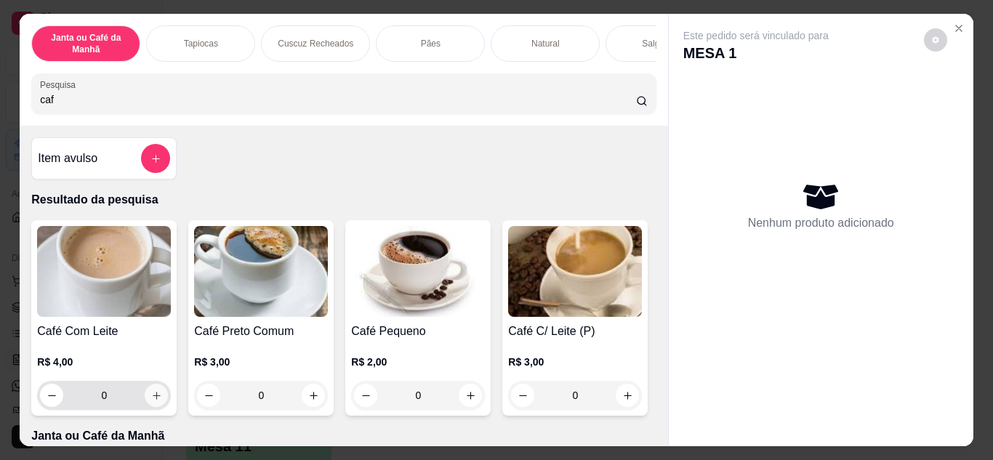
type input "caf"
click at [151, 398] on icon "increase-product-quantity" at bounding box center [156, 395] width 11 height 11
type input "1"
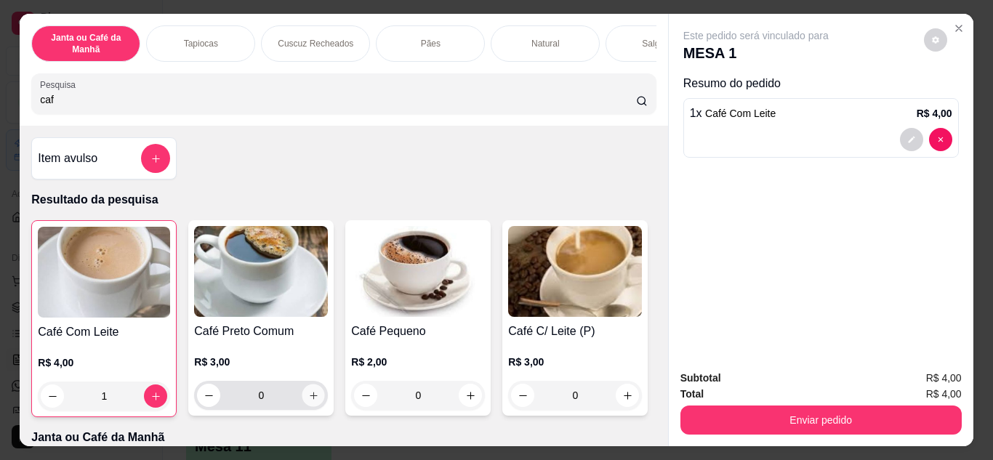
click at [311, 401] on icon "increase-product-quantity" at bounding box center [313, 395] width 11 height 11
type input "1"
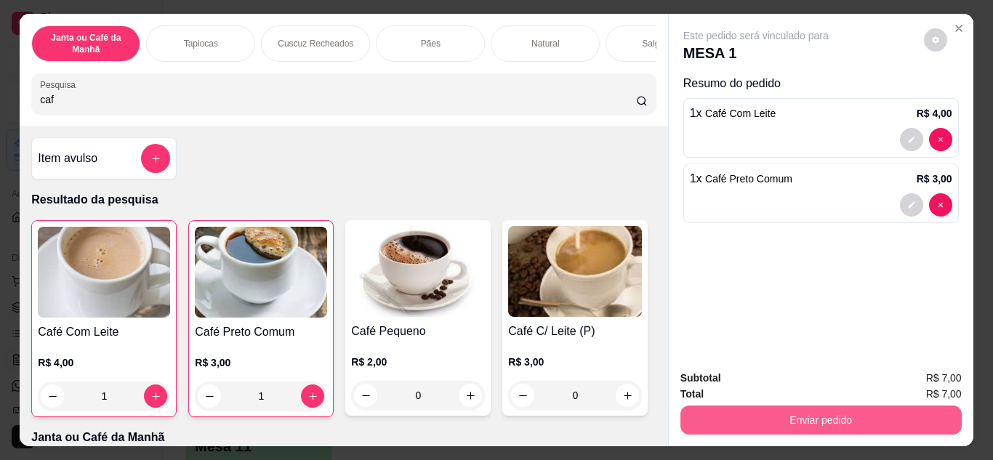
click at [696, 402] on div "Enviar pedido" at bounding box center [820, 418] width 281 height 33
click at [730, 414] on button "Enviar pedido" at bounding box center [820, 420] width 281 height 29
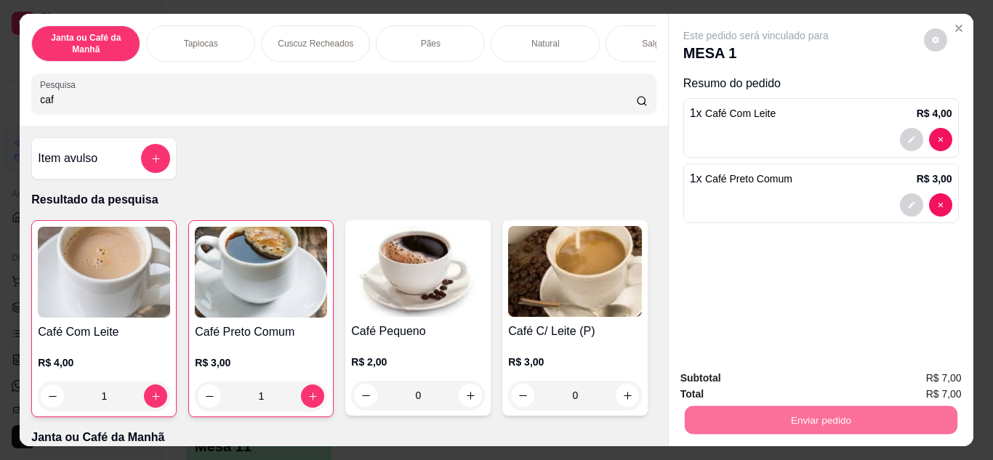
click at [739, 375] on button "Não registrar e enviar pedido" at bounding box center [772, 380] width 151 height 28
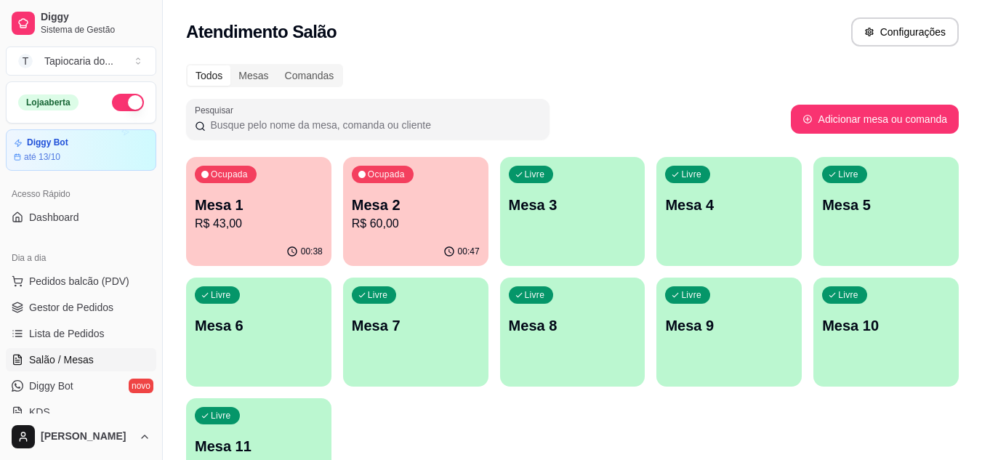
click at [464, 236] on button "Ocupada Mesa 2 R$ 60,00 00:47" at bounding box center [415, 211] width 145 height 109
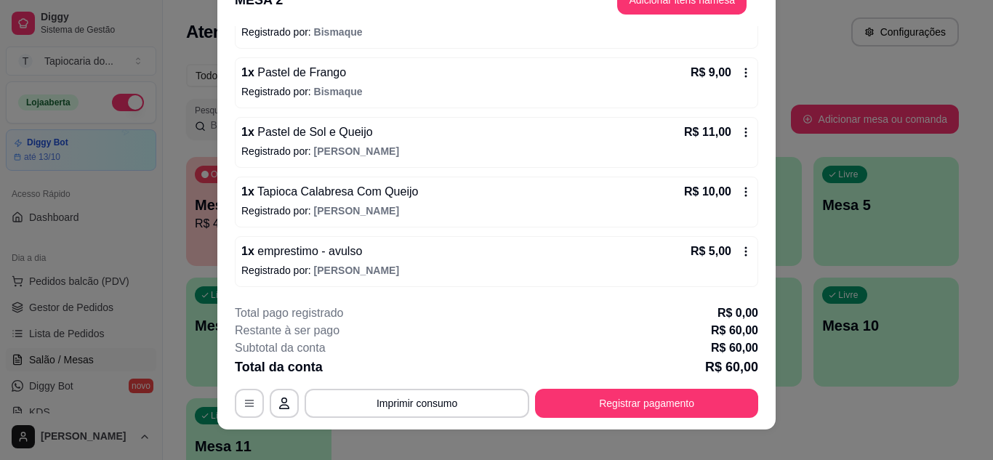
scroll to position [44, 0]
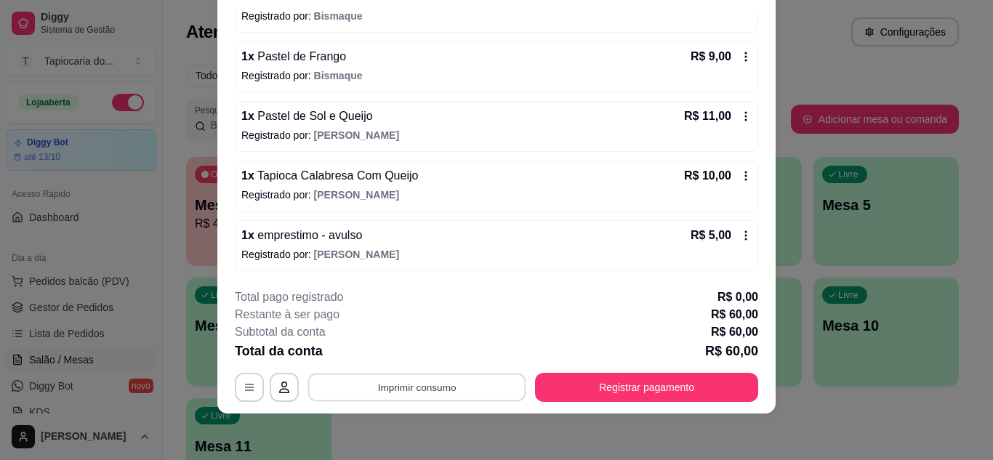
click at [426, 390] on button "Imprimir consumo" at bounding box center [417, 387] width 218 height 28
click at [427, 351] on button "Impressora" at bounding box center [415, 353] width 105 height 23
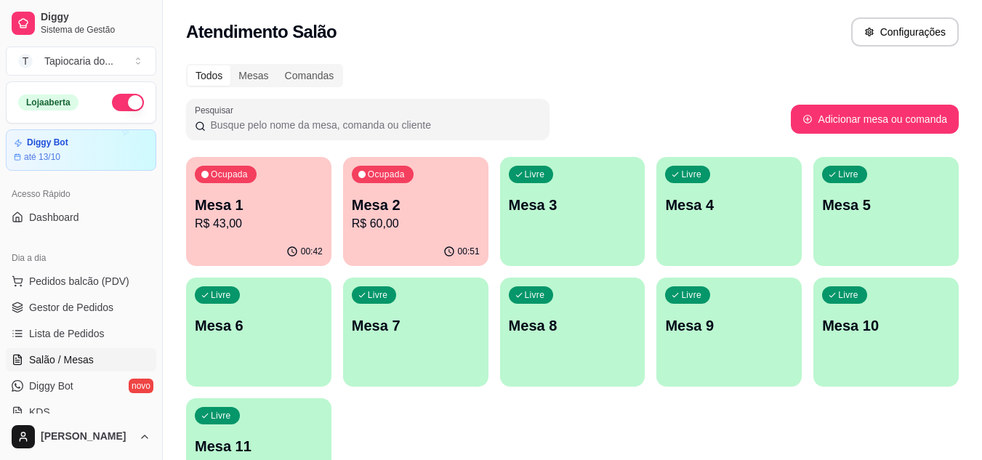
click at [270, 222] on p "R$ 43,00" at bounding box center [259, 223] width 128 height 17
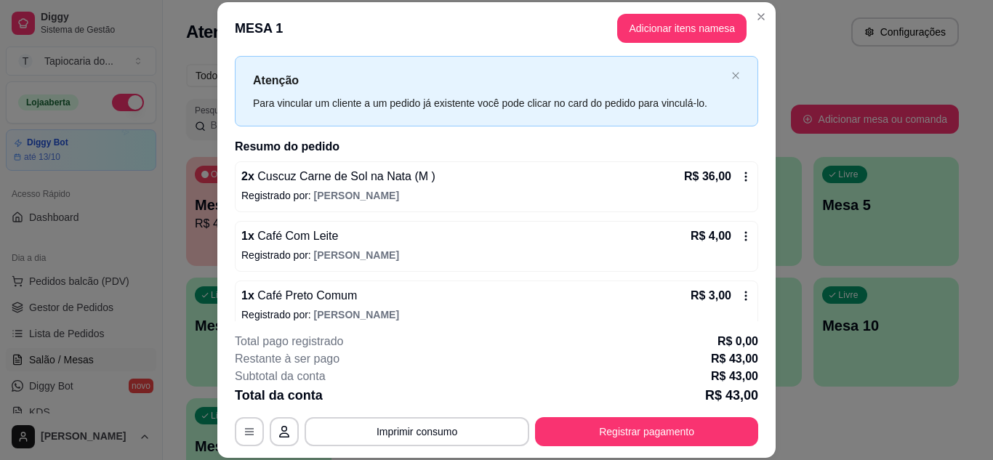
scroll to position [47, 0]
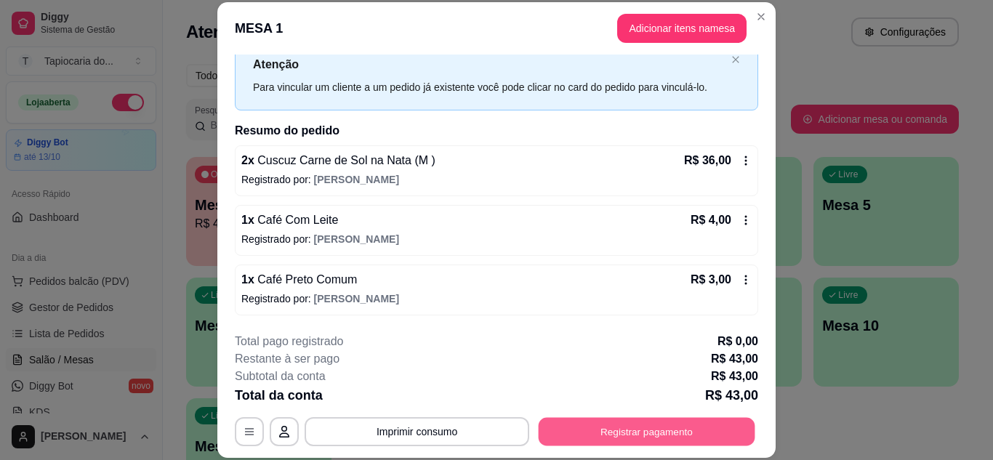
click at [607, 431] on button "Registrar pagamento" at bounding box center [647, 431] width 217 height 28
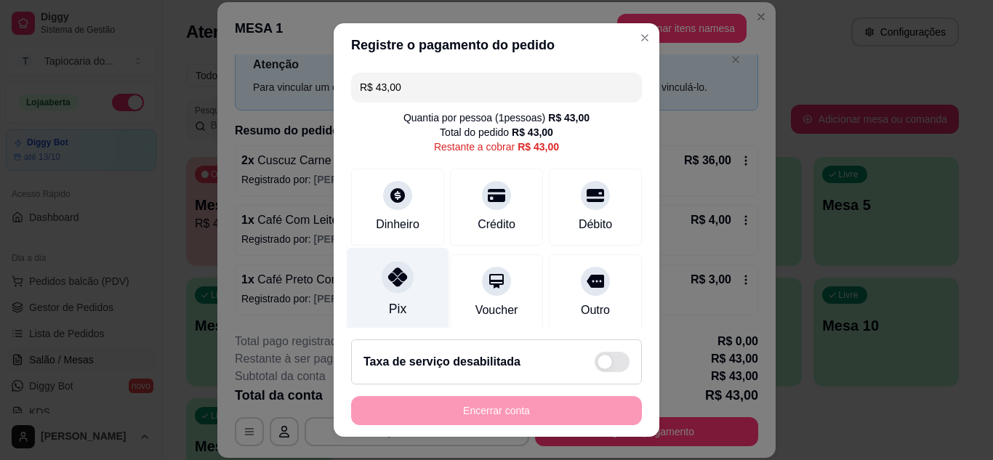
click at [388, 273] on icon at bounding box center [397, 277] width 19 height 19
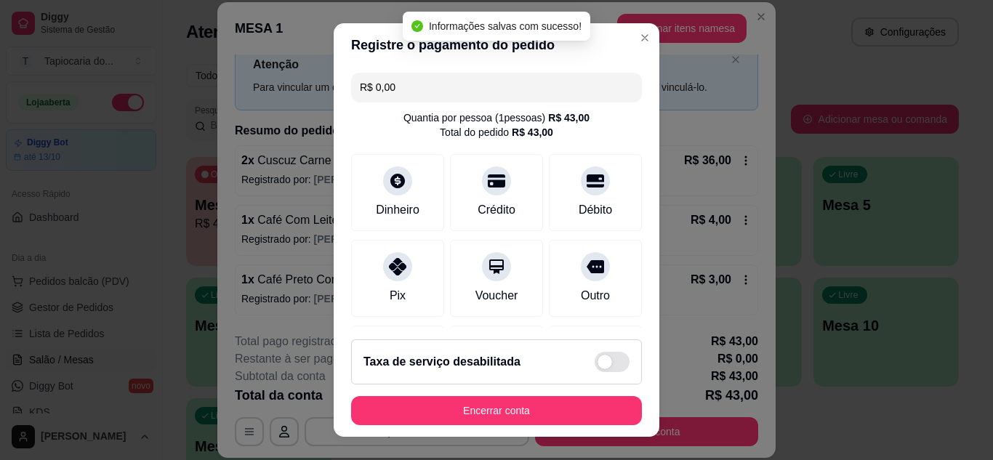
type input "R$ 0,00"
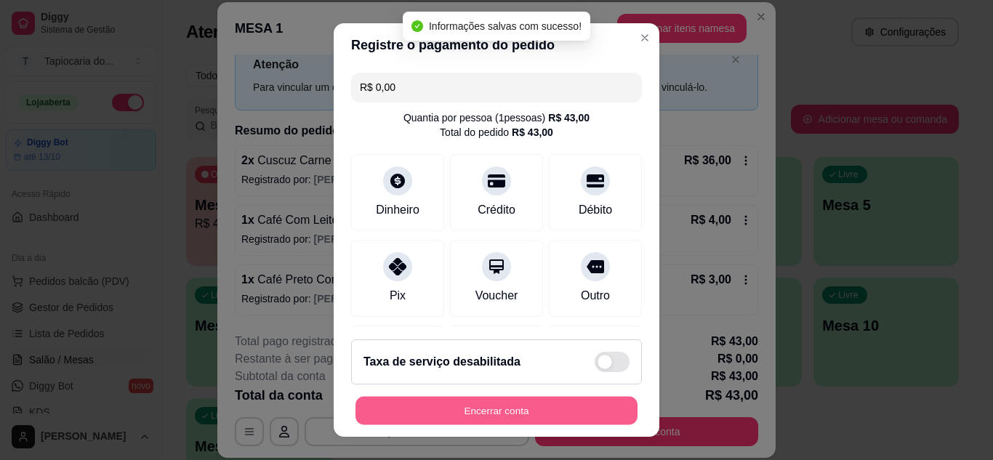
click at [521, 411] on button "Encerrar conta" at bounding box center [496, 411] width 282 height 28
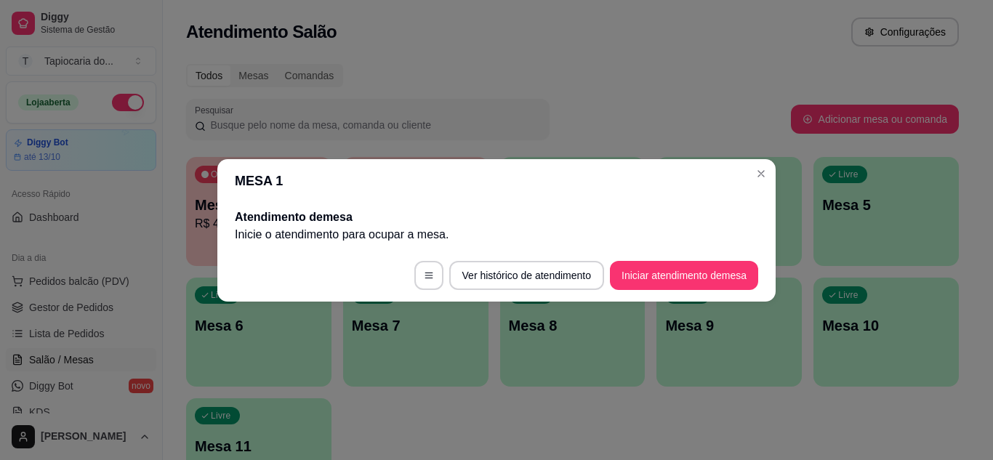
scroll to position [0, 0]
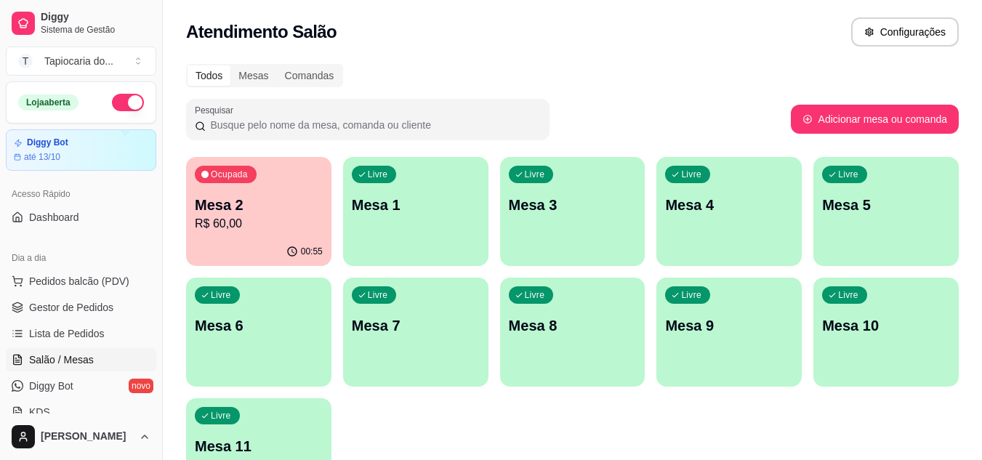
click at [622, 93] on div "Todos Mesas Comandas Pesquisar Adicionar mesa ou comanda Ocupada Mesa 2 R$ 60,0…" at bounding box center [572, 290] width 819 height 470
click at [297, 206] on p "Mesa 2" at bounding box center [259, 206] width 124 height 20
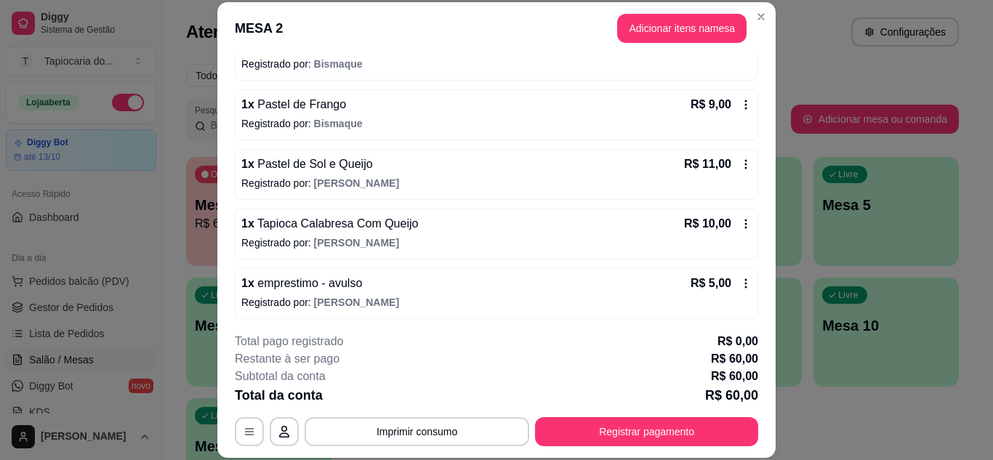
scroll to position [285, 0]
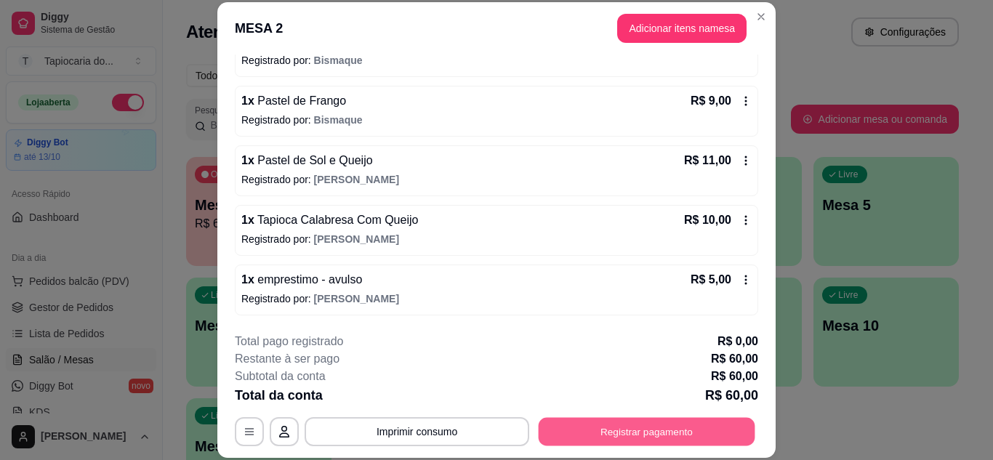
click at [633, 432] on button "Registrar pagamento" at bounding box center [647, 431] width 217 height 28
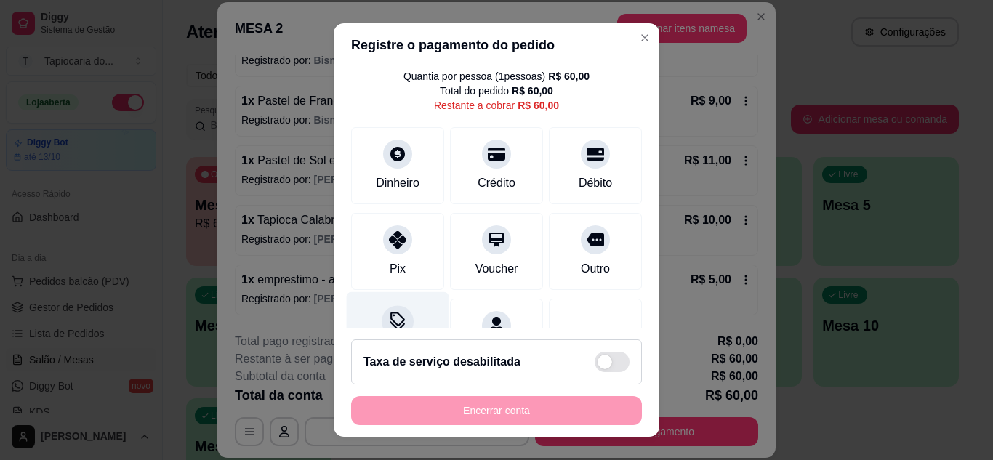
scroll to position [0, 0]
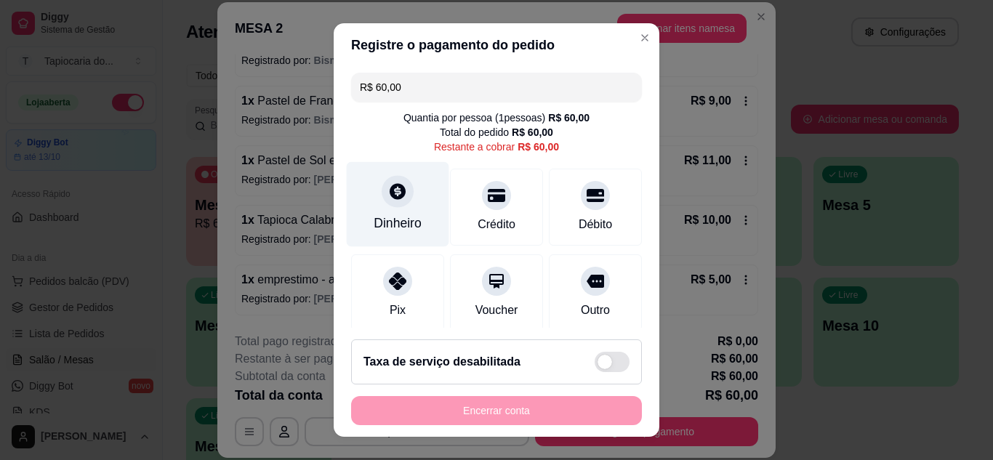
click at [392, 223] on div "Dinheiro" at bounding box center [398, 223] width 48 height 19
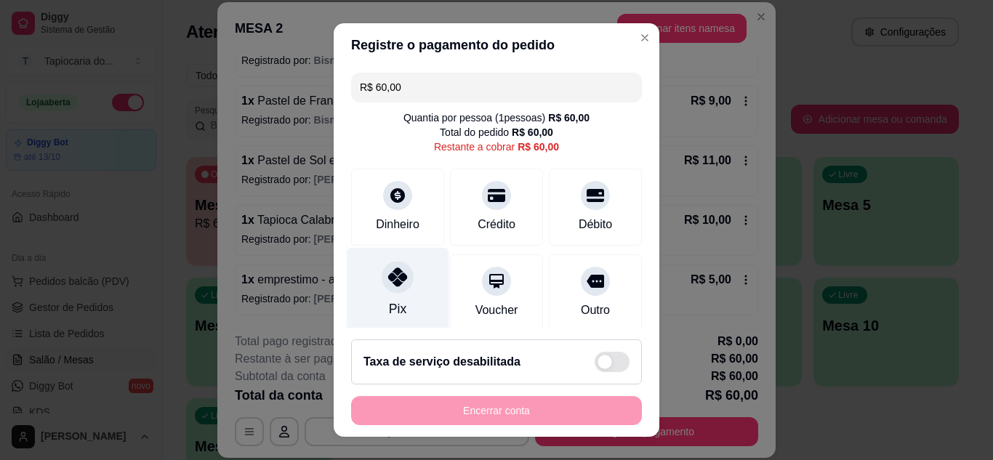
click at [400, 299] on div "Pix" at bounding box center [398, 289] width 102 height 85
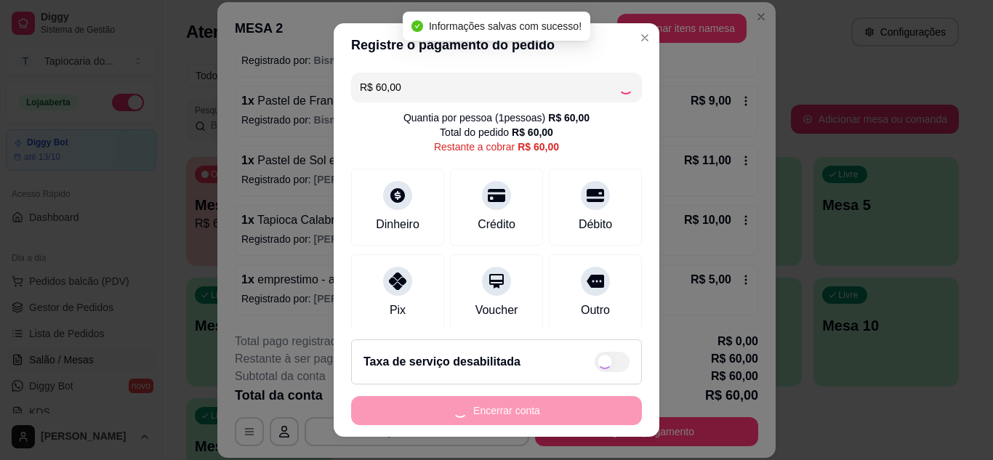
type input "R$ 0,00"
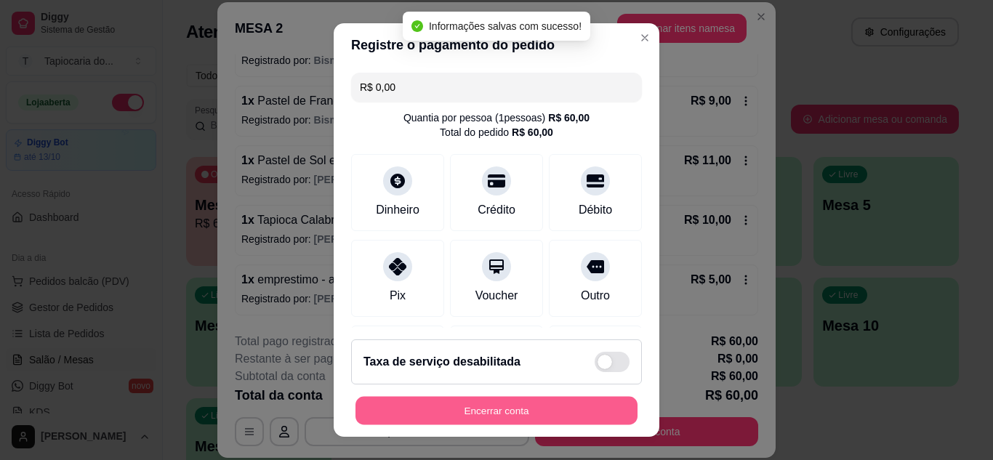
click at [490, 412] on button "Encerrar conta" at bounding box center [496, 411] width 282 height 28
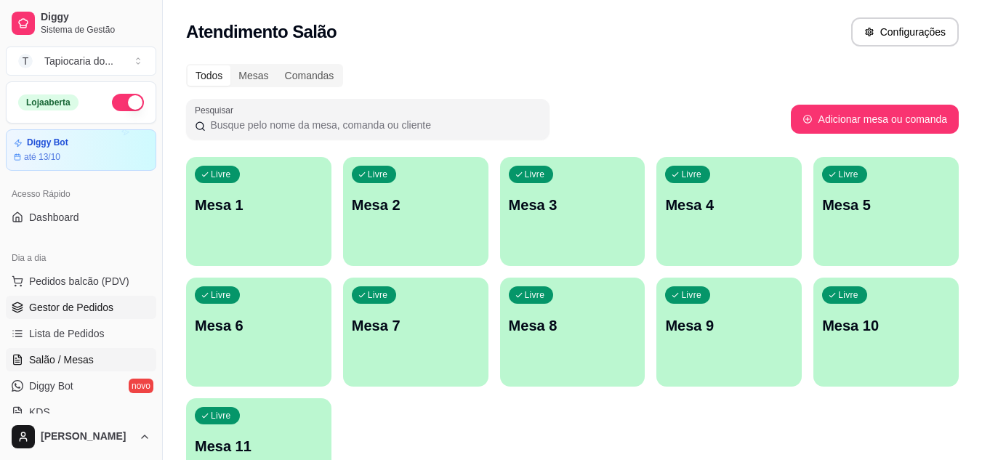
click at [75, 312] on span "Gestor de Pedidos" at bounding box center [71, 307] width 84 height 15
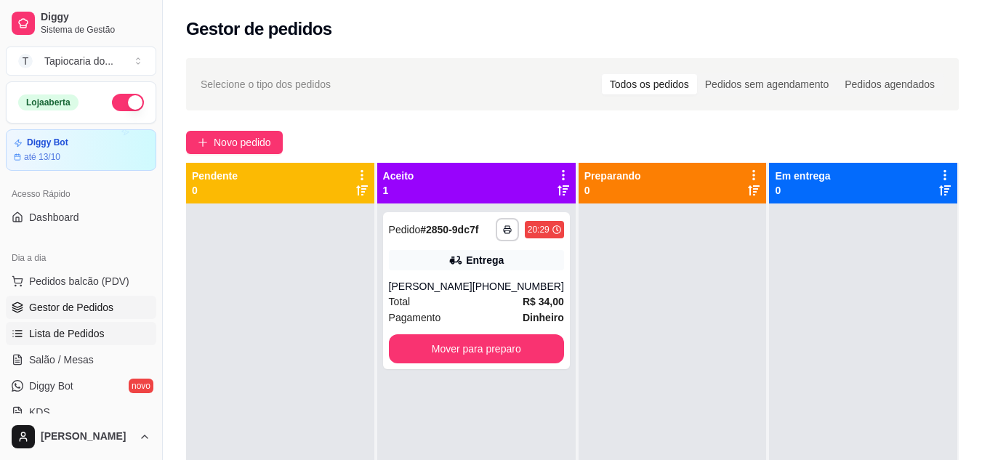
click at [87, 336] on span "Lista de Pedidos" at bounding box center [67, 333] width 76 height 15
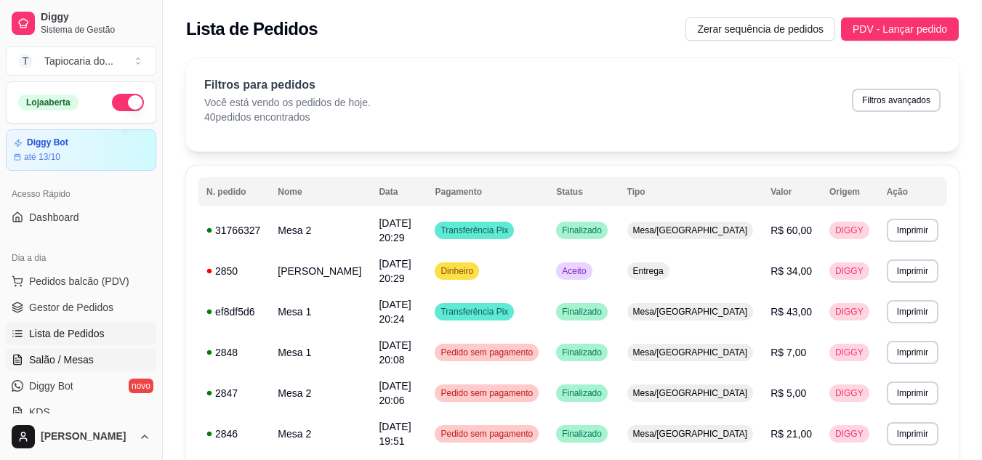
click at [79, 364] on span "Salão / Mesas" at bounding box center [61, 360] width 65 height 15
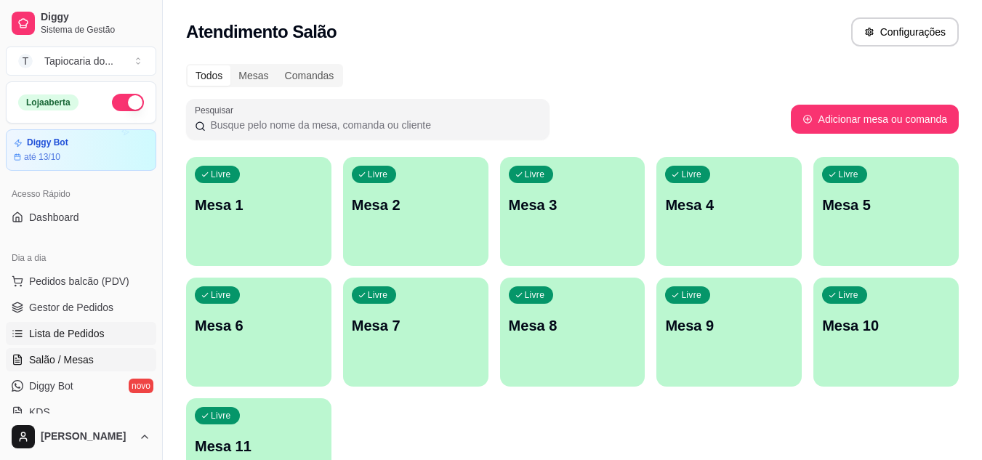
click at [87, 339] on span "Lista de Pedidos" at bounding box center [67, 333] width 76 height 15
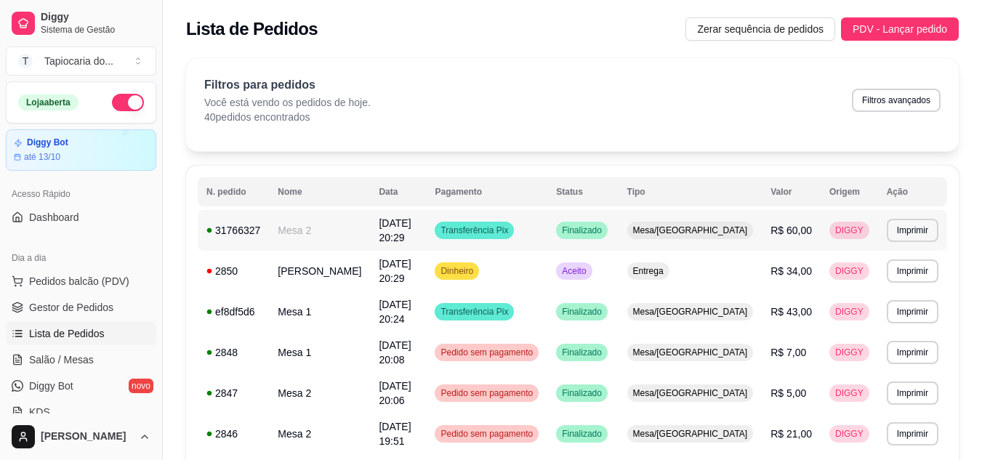
click at [417, 242] on td "[DATE] 20:29" at bounding box center [398, 230] width 56 height 41
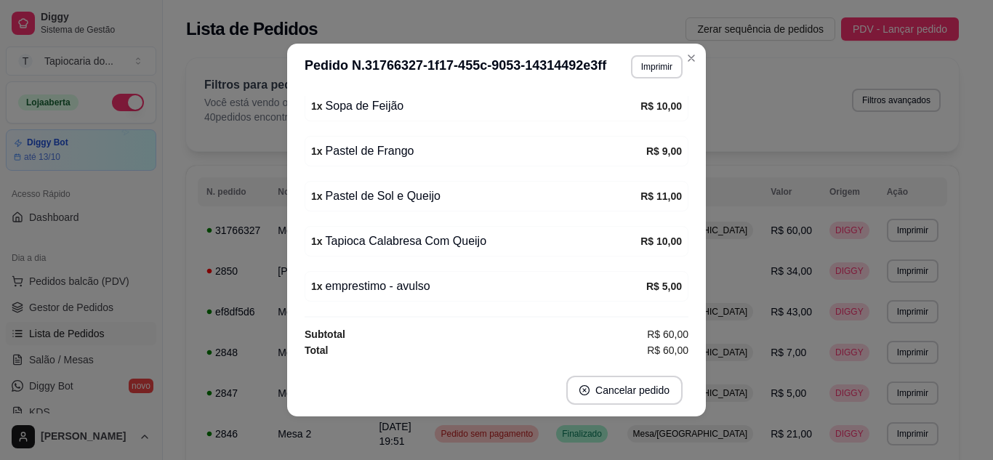
scroll to position [3, 0]
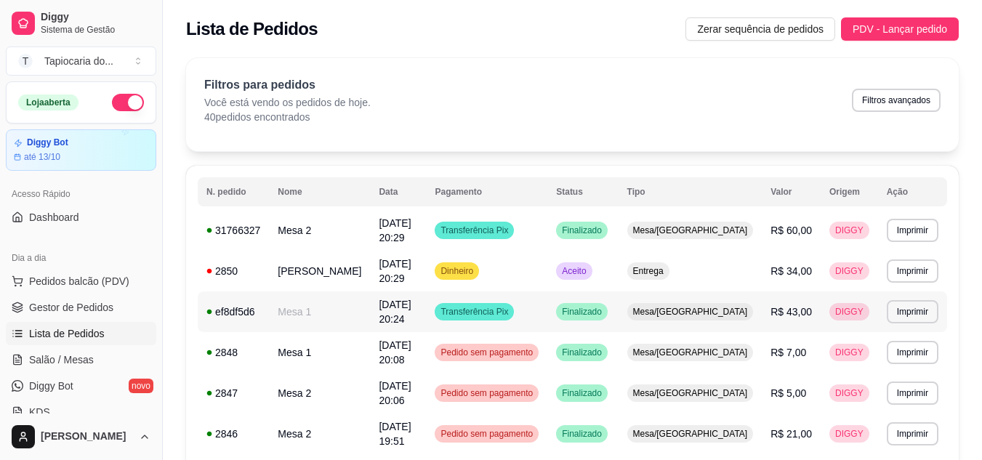
click at [320, 292] on td "Mesa 1" at bounding box center [319, 312] width 101 height 41
click at [376, 374] on td "[DATE] 20:06" at bounding box center [398, 393] width 56 height 41
click at [69, 353] on span "Salão / Mesas" at bounding box center [61, 360] width 65 height 15
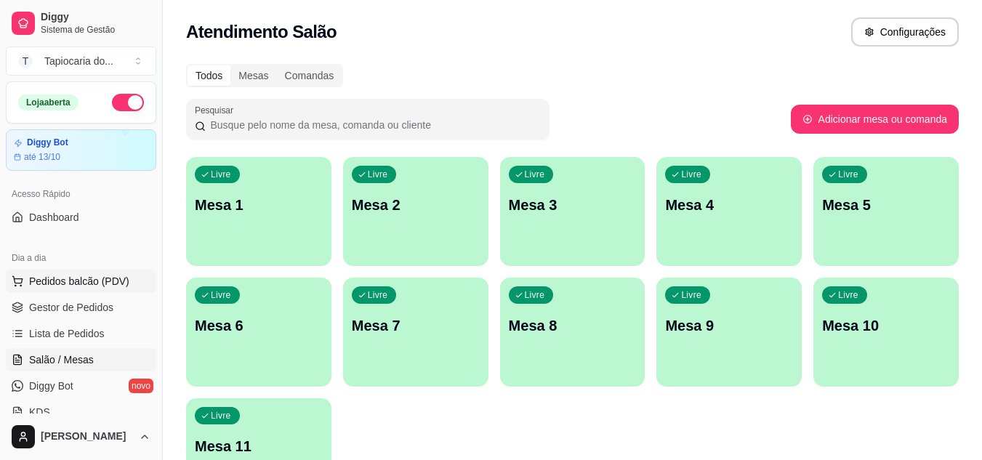
click at [78, 284] on span "Pedidos balcão (PDV)" at bounding box center [79, 281] width 100 height 15
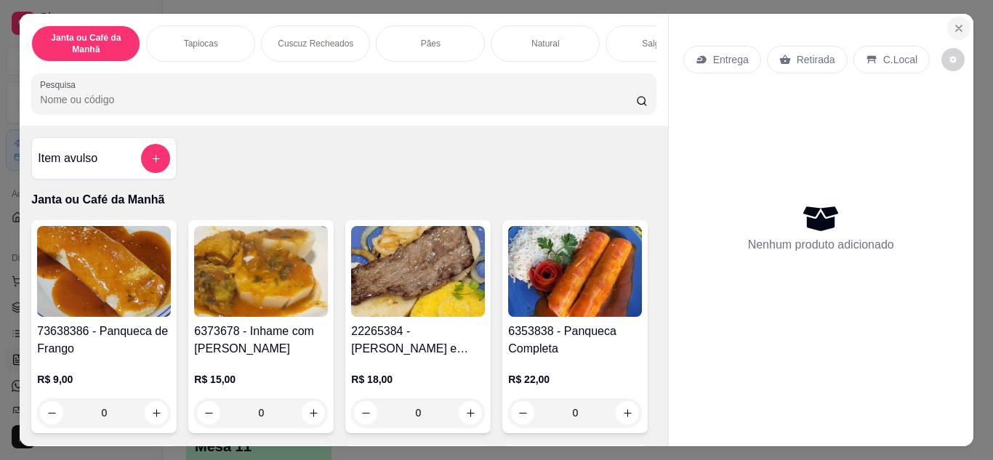
click at [947, 24] on button "Close" at bounding box center [958, 28] width 23 height 23
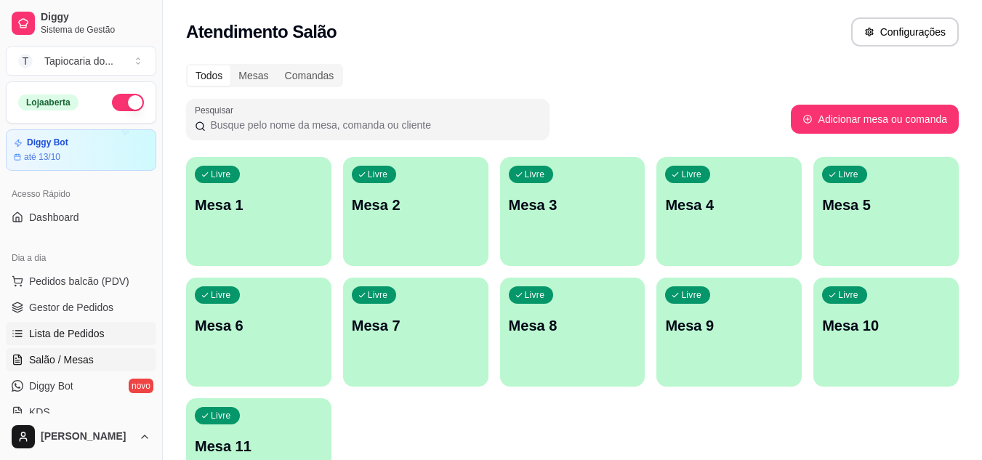
click at [99, 323] on link "Lista de Pedidos" at bounding box center [81, 333] width 150 height 23
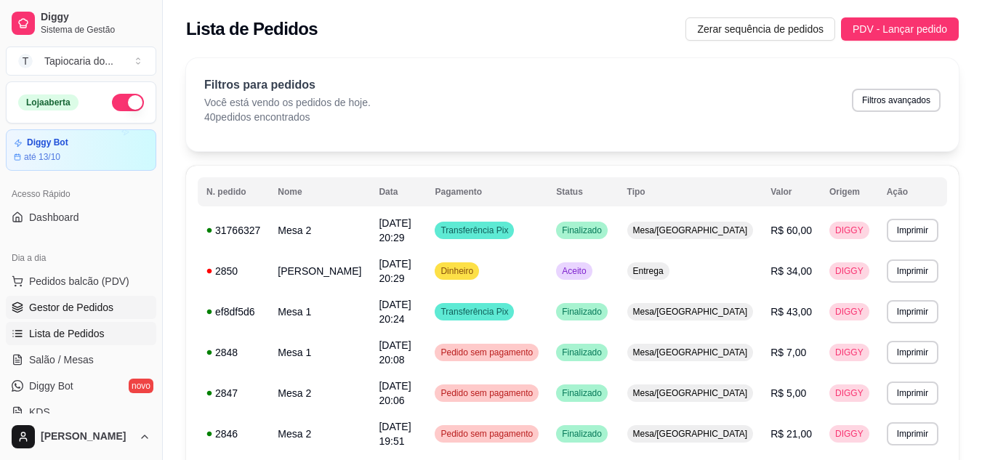
click at [99, 313] on span "Gestor de Pedidos" at bounding box center [71, 307] width 84 height 15
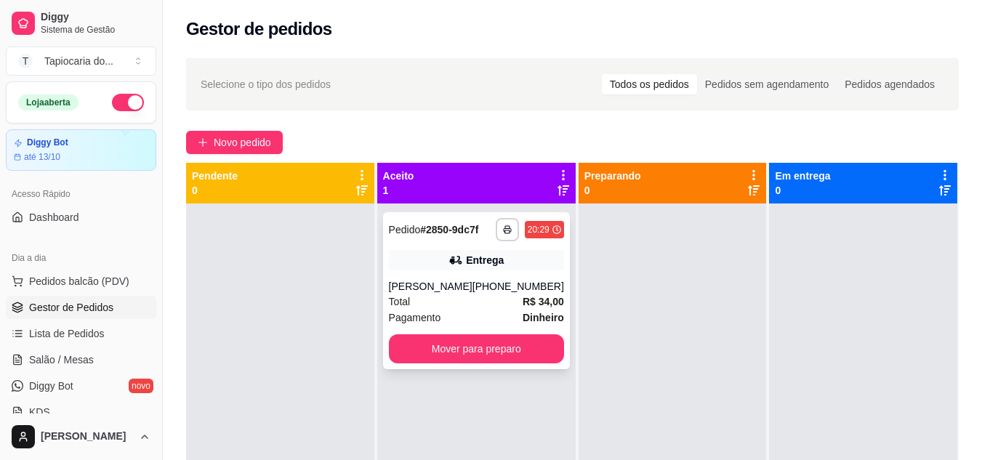
click at [491, 315] on div "Pagamento Dinheiro" at bounding box center [476, 318] width 175 height 16
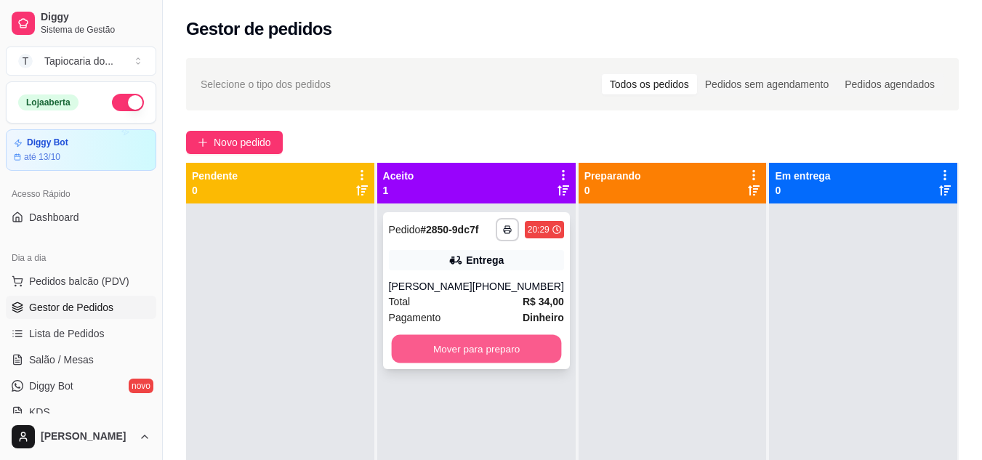
click at [513, 353] on button "Mover para preparo" at bounding box center [476, 349] width 170 height 28
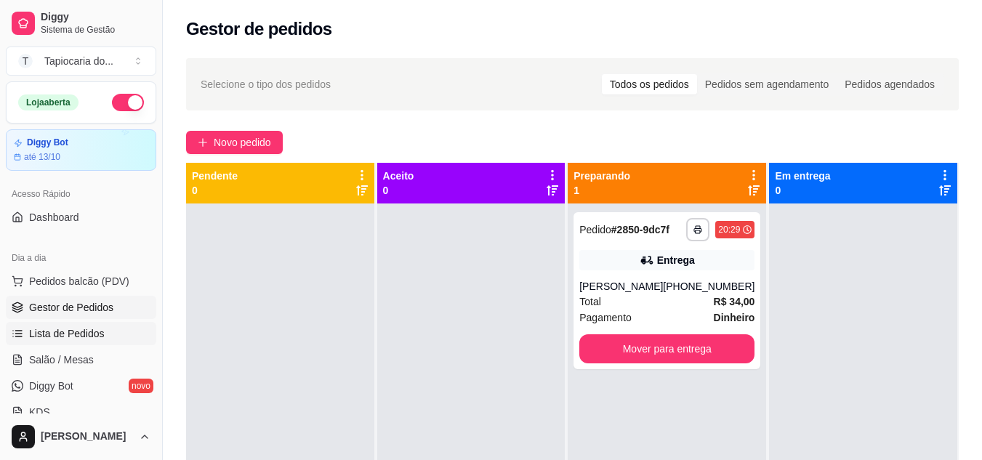
click at [64, 331] on span "Lista de Pedidos" at bounding box center [67, 333] width 76 height 15
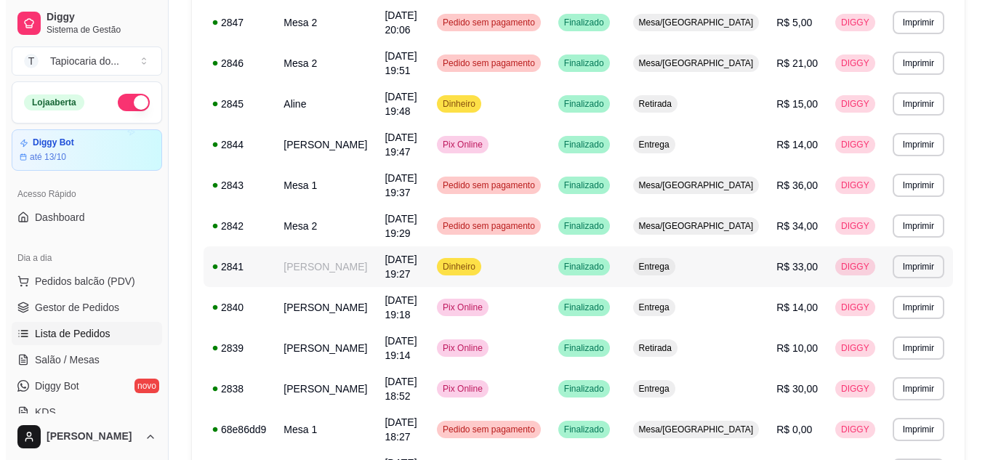
scroll to position [358, 0]
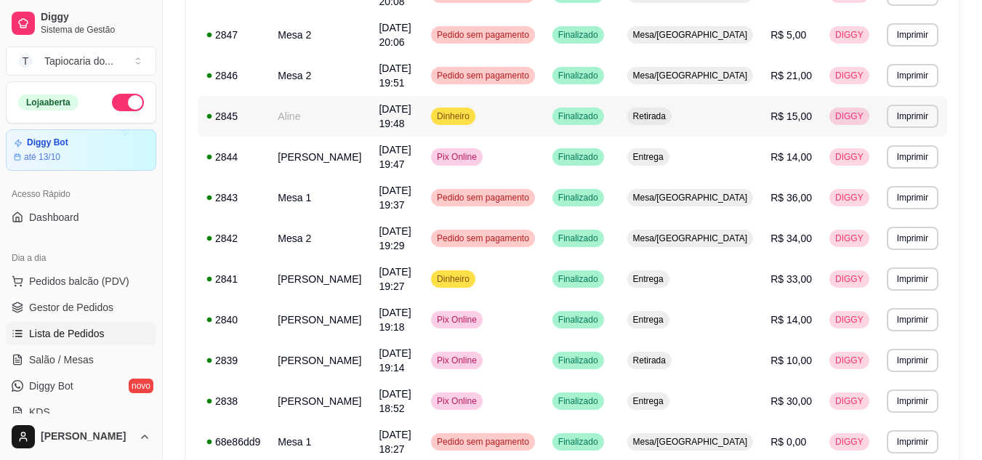
click at [324, 96] on td "Aline" at bounding box center [319, 116] width 101 height 41
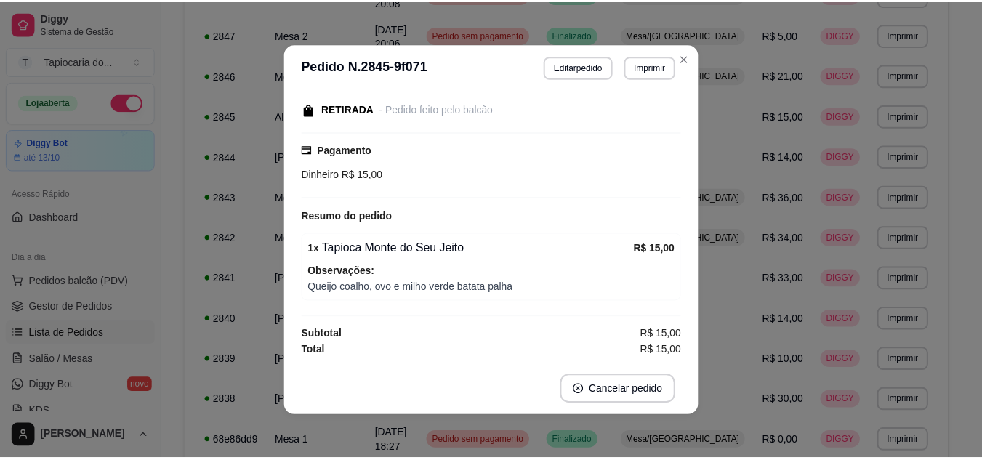
scroll to position [3, 0]
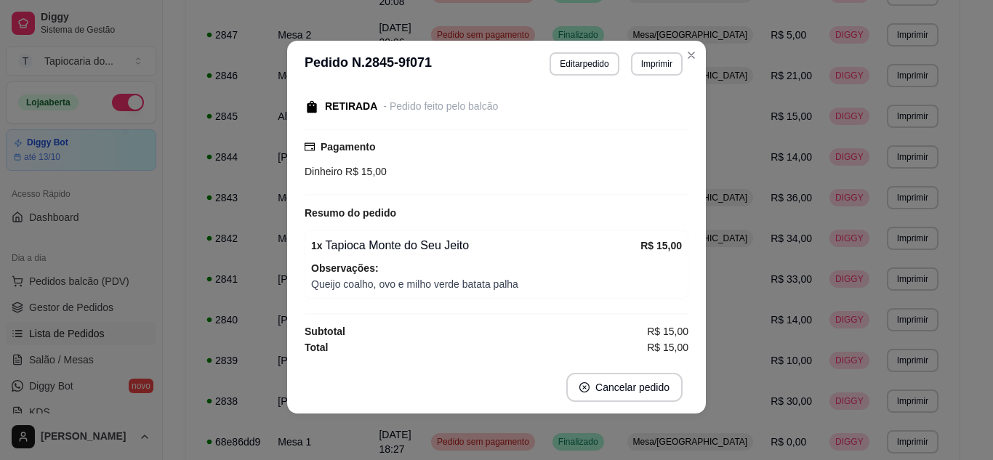
click at [490, 288] on span "Queijo coalho, ovo e milho verde batata palha" at bounding box center [496, 284] width 371 height 16
click at [323, 281] on span "Queijo coalho, ovo e milho verde batata palha" at bounding box center [496, 284] width 371 height 16
click at [427, 284] on span "Queijo coalho, ovo e milho verde batata palha" at bounding box center [496, 284] width 371 height 16
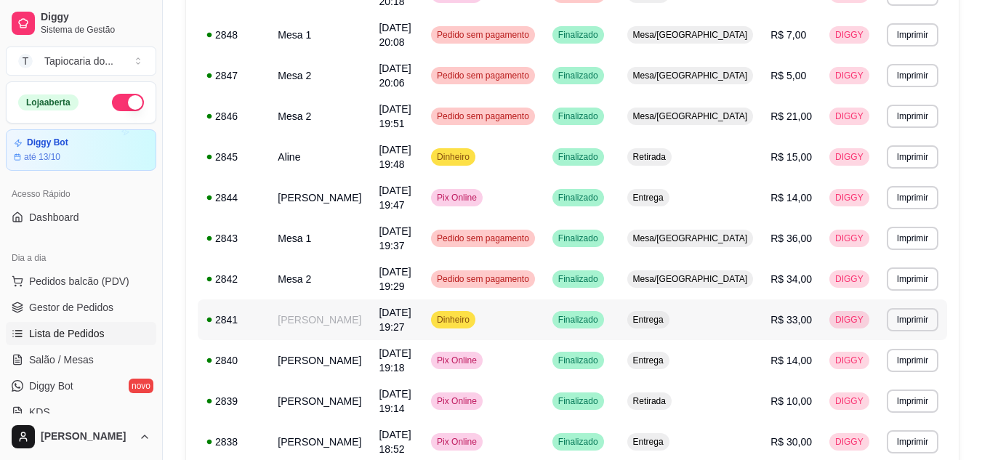
scroll to position [0, 0]
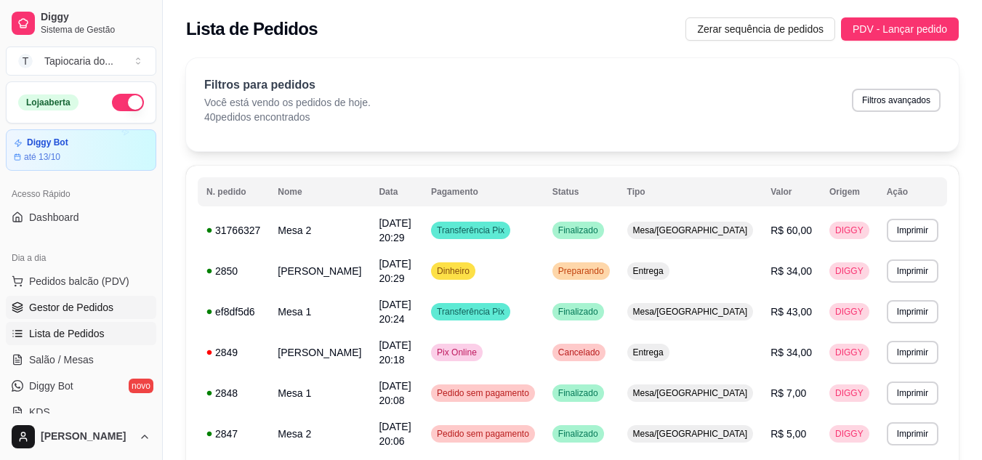
click at [86, 305] on span "Gestor de Pedidos" at bounding box center [71, 307] width 84 height 15
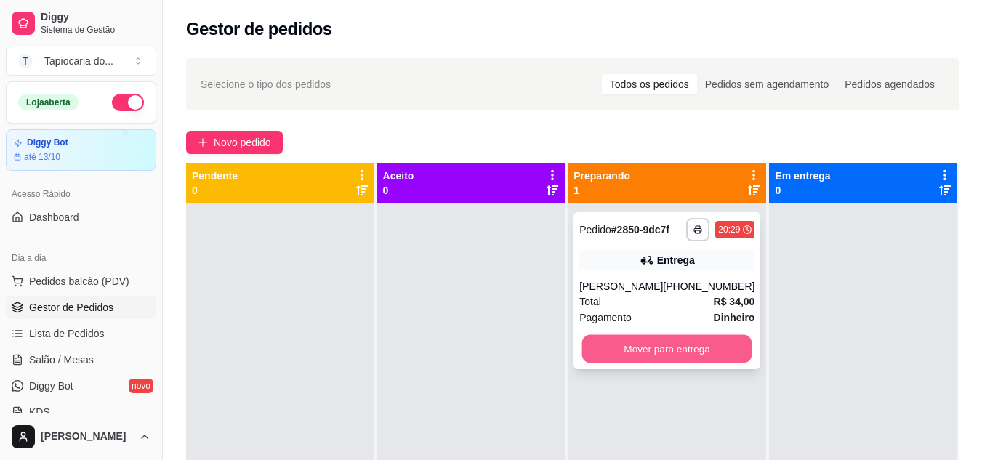
click at [619, 344] on button "Mover para entrega" at bounding box center [667, 349] width 170 height 28
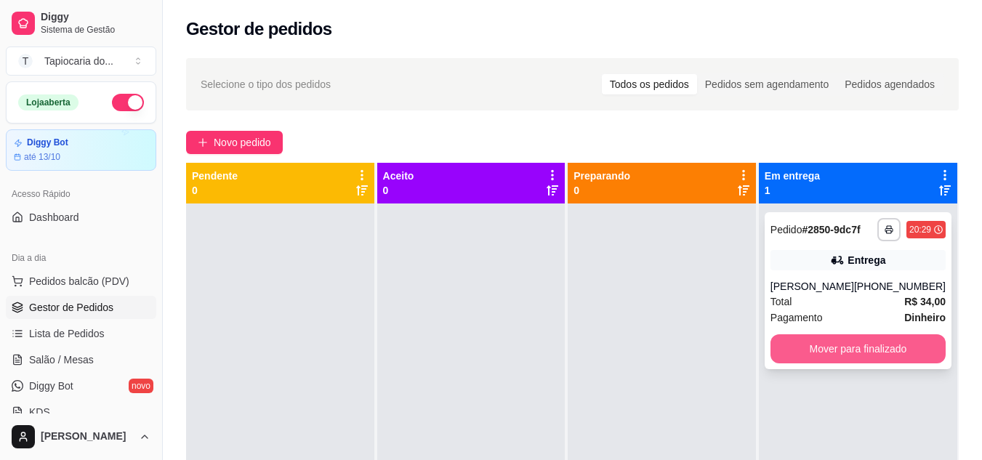
click at [811, 342] on button "Mover para finalizado" at bounding box center [858, 348] width 175 height 29
